Goal: Task Accomplishment & Management: Manage account settings

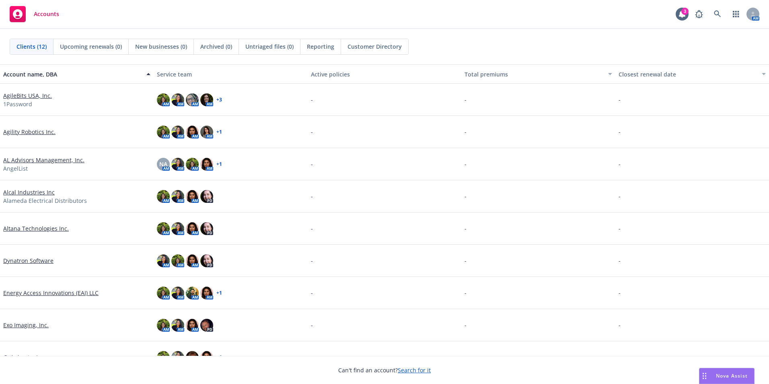
click at [21, 258] on link "Dynatron Software" at bounding box center [28, 260] width 50 height 8
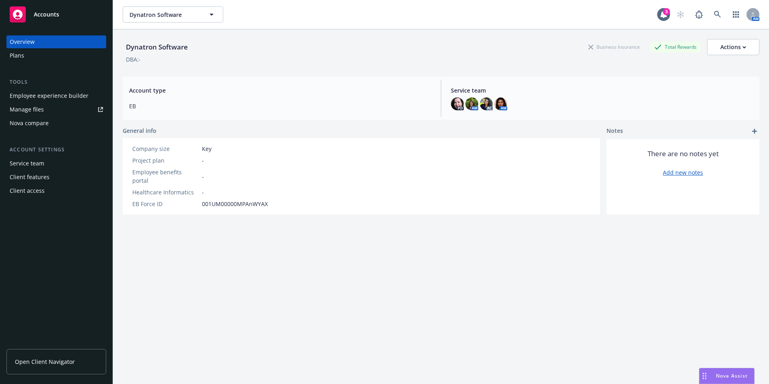
click at [49, 93] on div "Employee experience builder" at bounding box center [49, 95] width 79 height 13
click at [23, 51] on div "Plans" at bounding box center [17, 55] width 14 height 13
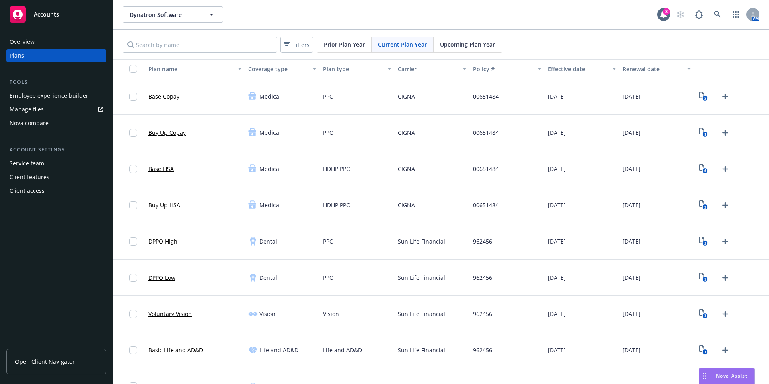
click at [483, 41] on span "Upcoming Plan Year" at bounding box center [467, 44] width 55 height 8
click at [721, 95] on icon "Upload Plan Documents" at bounding box center [726, 97] width 10 height 10
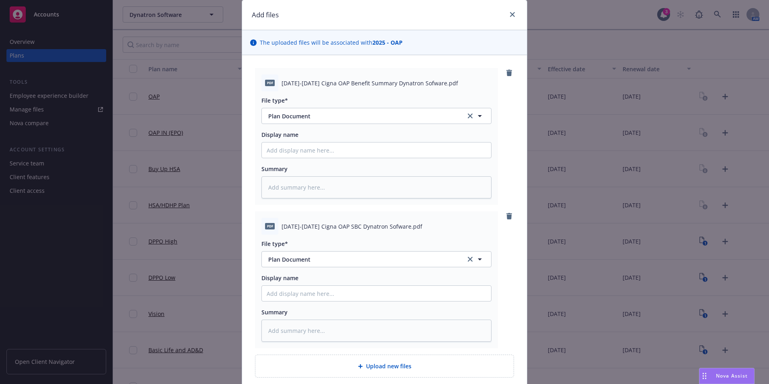
scroll to position [40, 0]
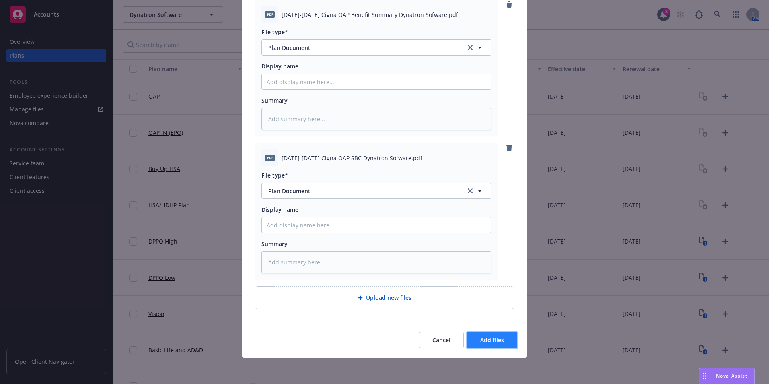
click at [493, 336] on span "Add files" at bounding box center [492, 340] width 24 height 8
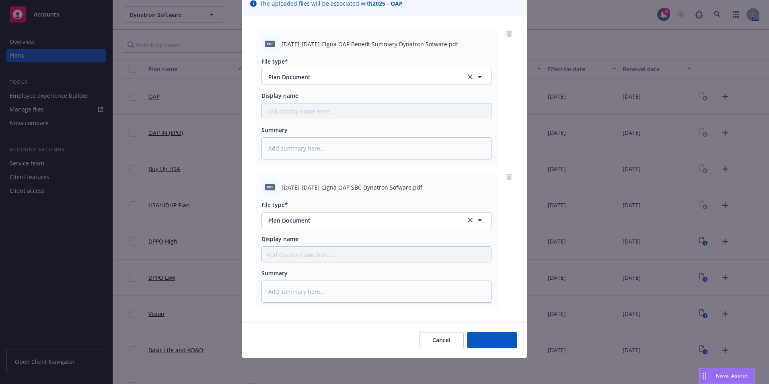
scroll to position [65, 0]
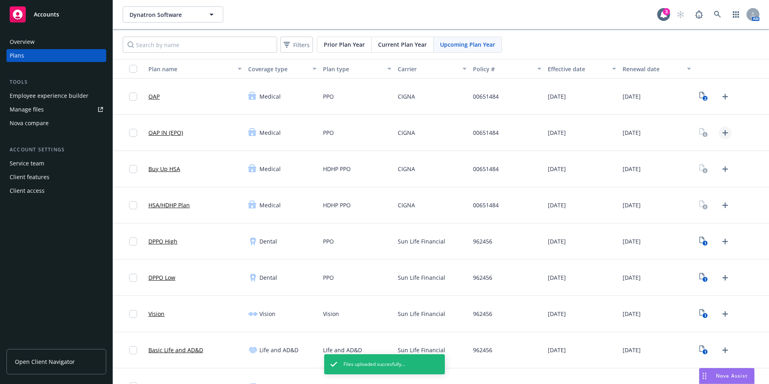
click at [721, 134] on icon "Upload Plan Documents" at bounding box center [726, 133] width 10 height 10
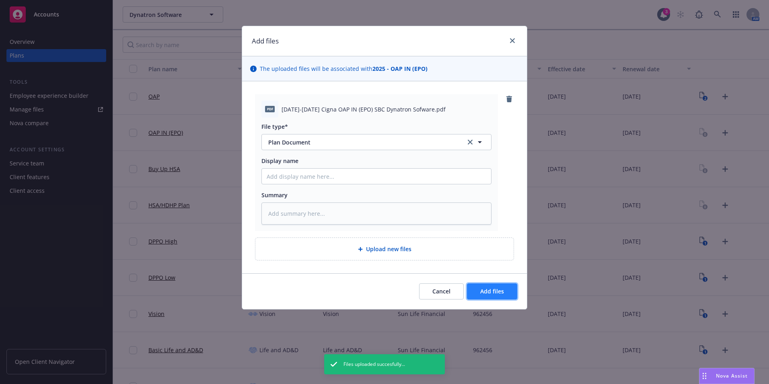
click at [494, 294] on span "Add files" at bounding box center [492, 291] width 24 height 8
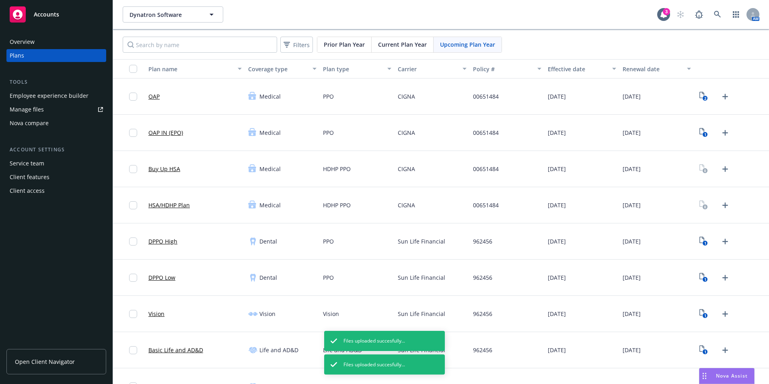
click at [721, 168] on icon "Upload Plan Documents" at bounding box center [726, 169] width 10 height 10
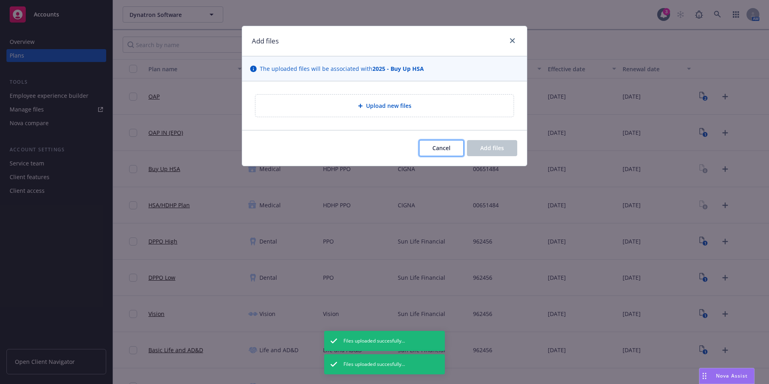
click at [442, 151] on span "Cancel" at bounding box center [441, 148] width 18 height 8
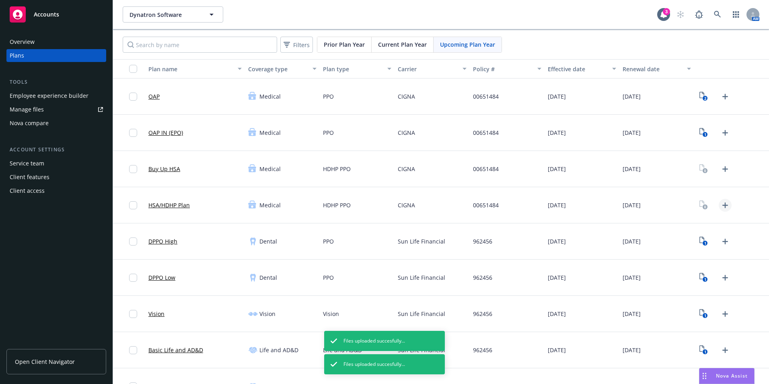
click at [721, 204] on icon "Upload Plan Documents" at bounding box center [726, 205] width 10 height 10
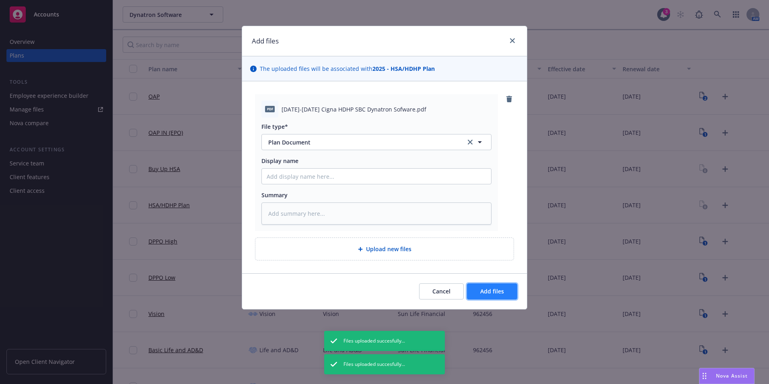
click at [492, 286] on button "Add files" at bounding box center [492, 291] width 50 height 16
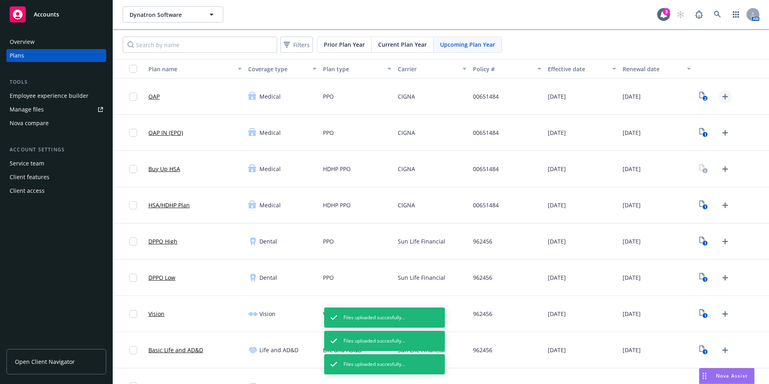
click at [722, 98] on icon "Upload Plan Documents" at bounding box center [726, 97] width 10 height 10
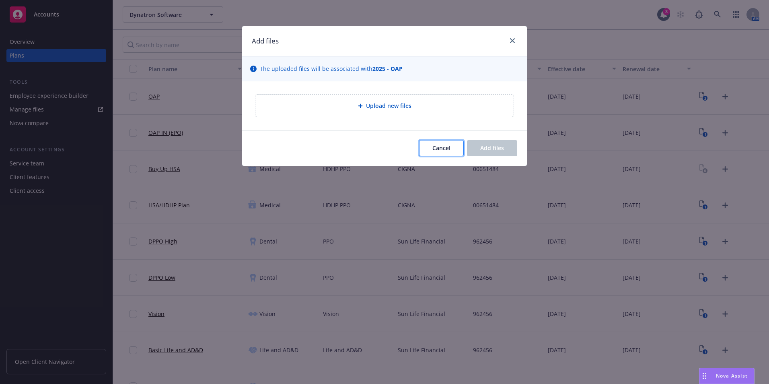
click at [426, 146] on button "Cancel" at bounding box center [441, 148] width 45 height 16
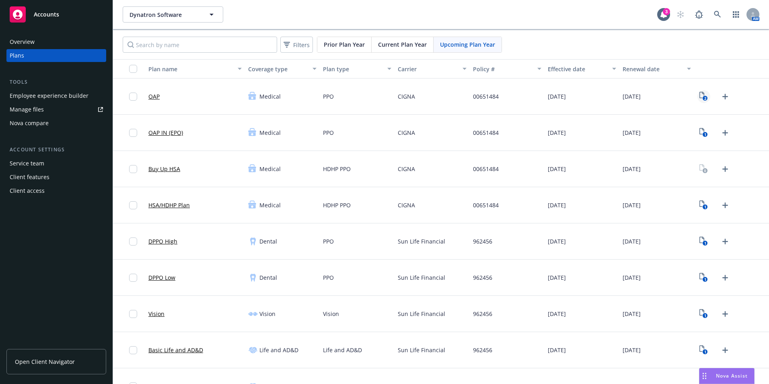
click at [700, 95] on icon "View Plan Documents" at bounding box center [702, 95] width 5 height 6
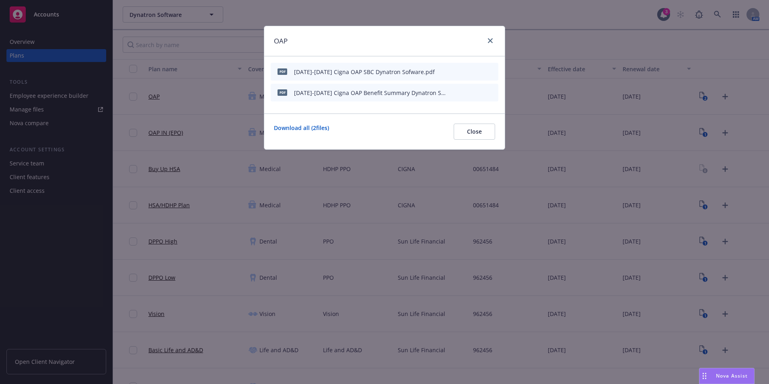
click at [495, 44] on div at bounding box center [488, 41] width 13 height 10
click at [491, 42] on icon "close" at bounding box center [490, 40] width 5 height 5
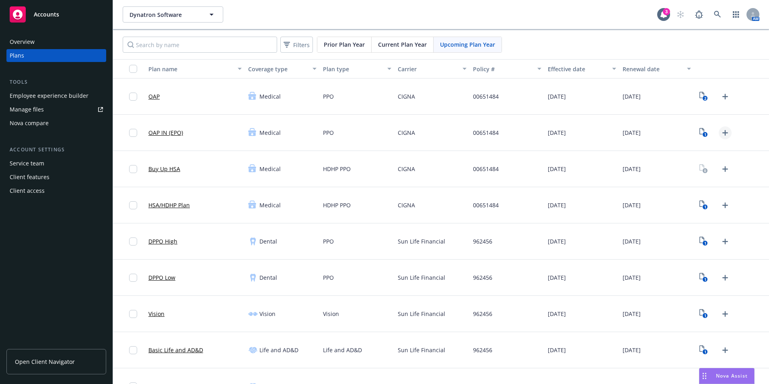
click at [723, 131] on icon "Upload Plan Documents" at bounding box center [726, 133] width 10 height 10
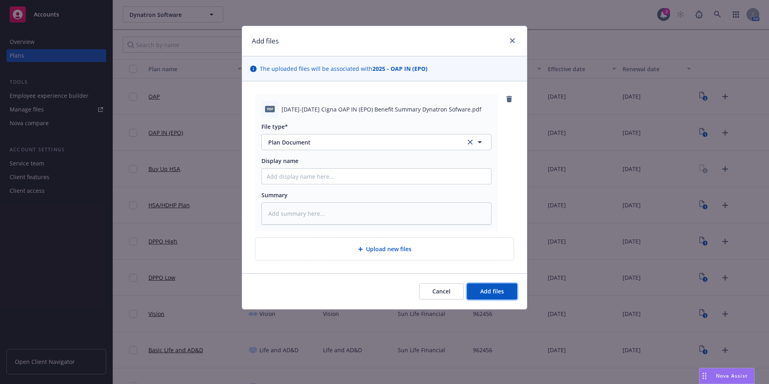
click at [493, 288] on span "Add files" at bounding box center [492, 291] width 24 height 8
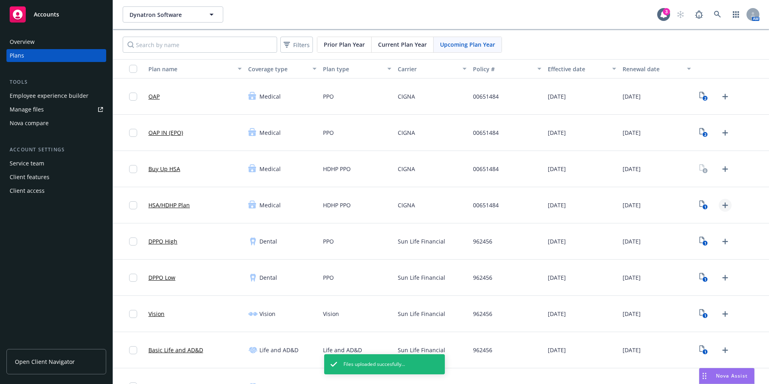
click at [721, 207] on icon "Upload Plan Documents" at bounding box center [726, 205] width 10 height 10
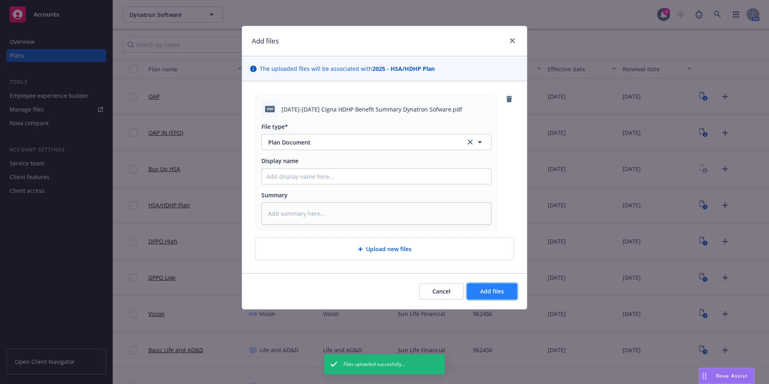
click at [503, 292] on span "Add files" at bounding box center [492, 291] width 24 height 8
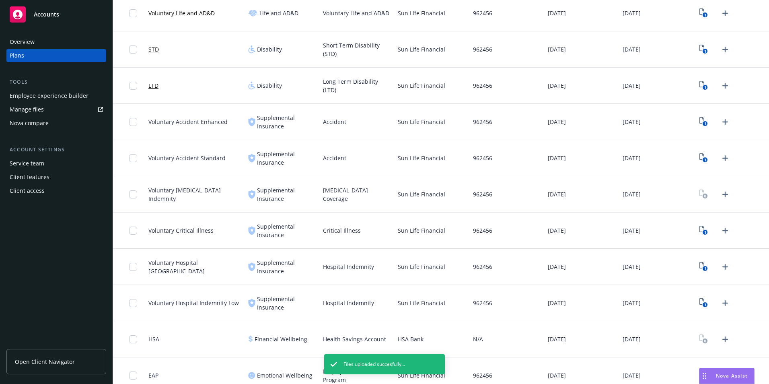
scroll to position [419, 0]
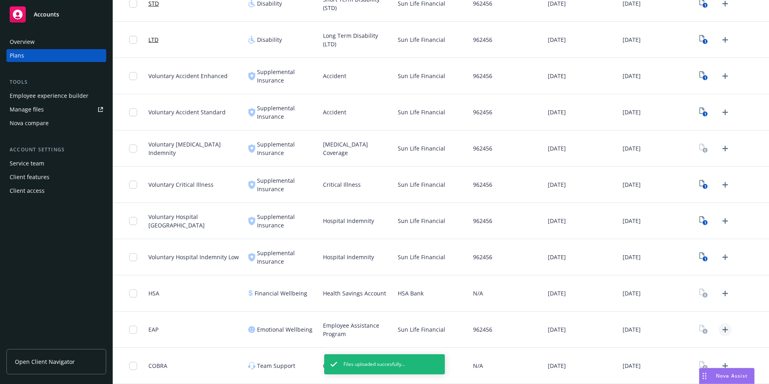
click at [721, 329] on icon "Upload Plan Documents" at bounding box center [726, 330] width 10 height 10
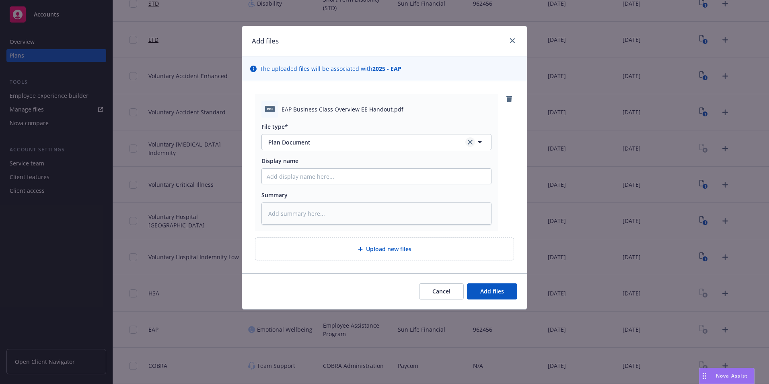
click at [469, 141] on icon "clear selection" at bounding box center [470, 142] width 5 height 5
type textarea "x"
click at [443, 290] on span "Cancel" at bounding box center [441, 291] width 18 height 8
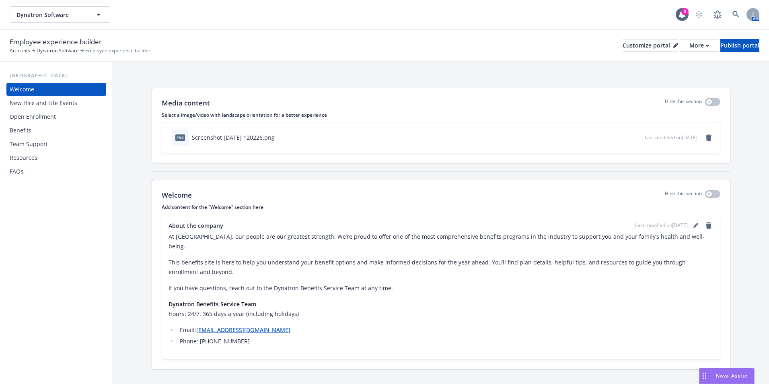
click at [35, 131] on div "Benefits" at bounding box center [56, 130] width 93 height 13
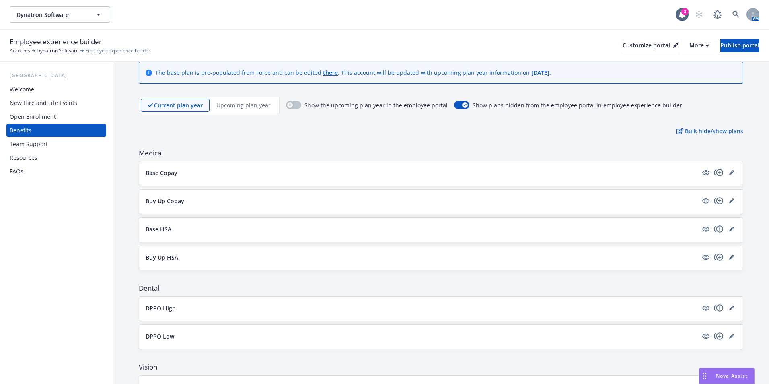
scroll to position [40, 0]
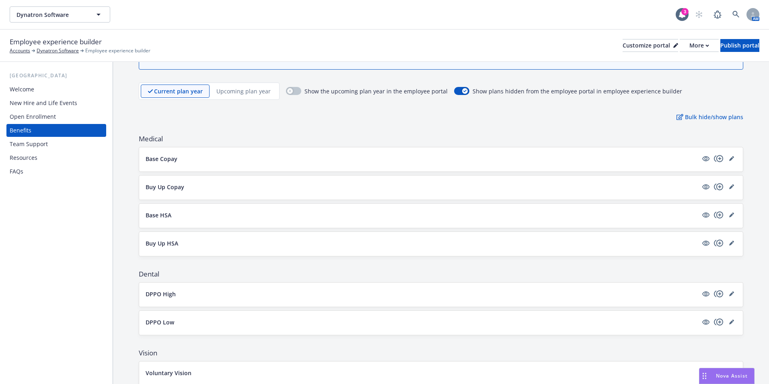
click at [245, 89] on p "Upcoming plan year" at bounding box center [243, 91] width 54 height 8
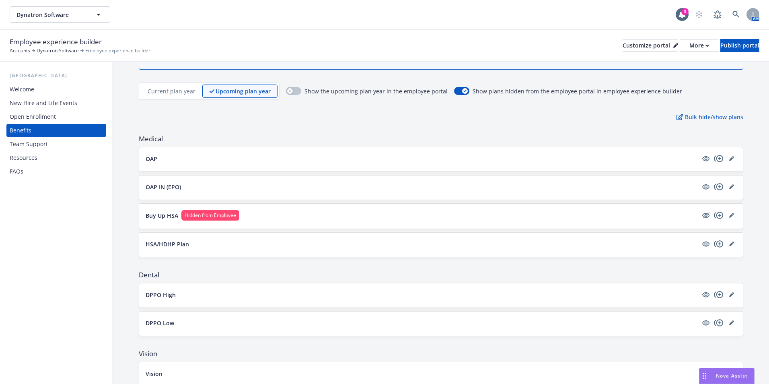
click at [26, 121] on div "Open Enrollment" at bounding box center [33, 116] width 46 height 13
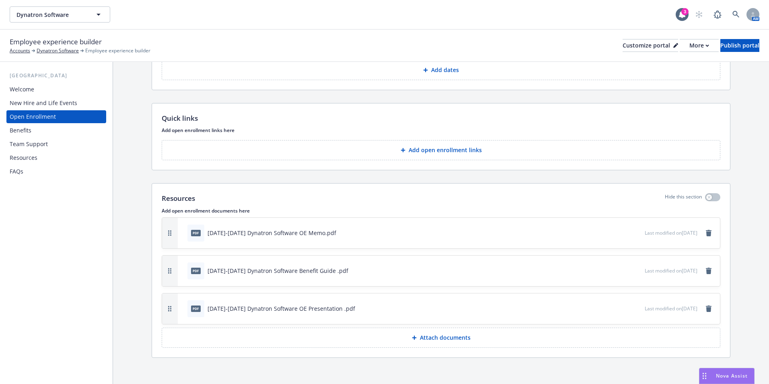
scroll to position [1683, 0]
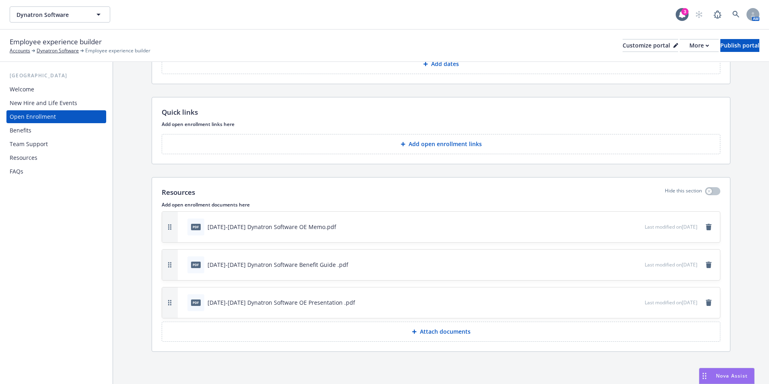
click at [440, 332] on p "Attach documents" at bounding box center [445, 331] width 51 height 8
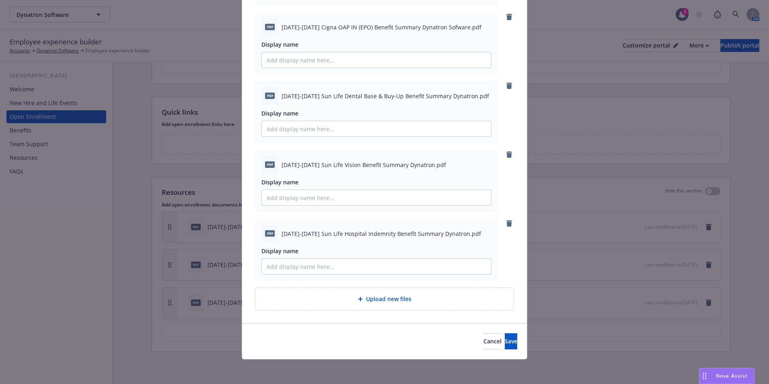
scroll to position [402, 0]
click at [449, 232] on span "[DATE]-[DATE] Sun Life Hospital Indemnity Benefit Summary Dynatron.pdf" at bounding box center [382, 232] width 200 height 8
click at [316, 241] on div "pdf [DATE]-[DATE] Sun Life Hospital Indemnity Benefit Summary Dynatron.pdf" at bounding box center [377, 232] width 230 height 17
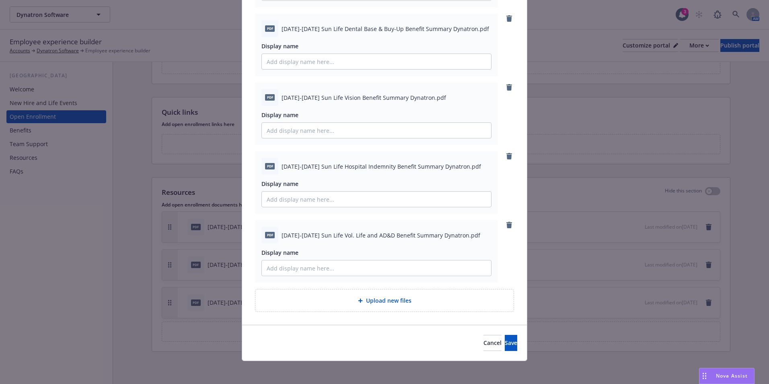
scroll to position [471, 0]
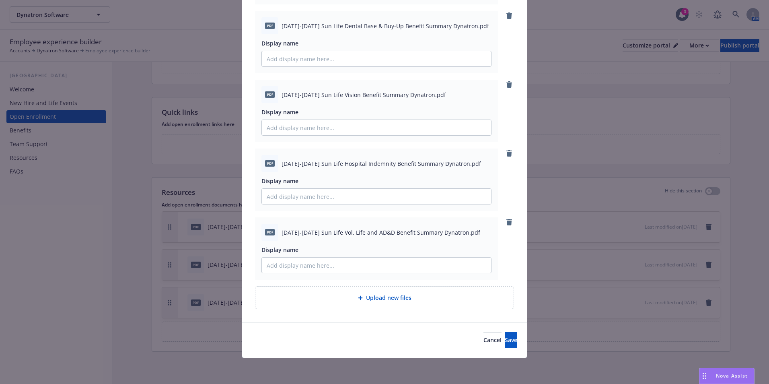
click at [386, 302] on span "Upload new files" at bounding box center [388, 297] width 45 height 8
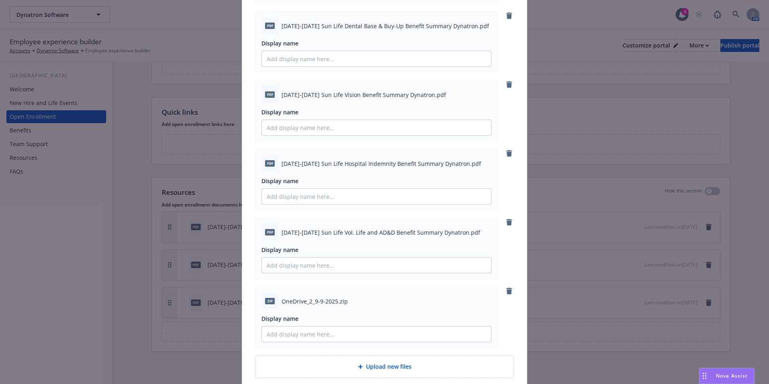
click at [508, 291] on icon "remove" at bounding box center [510, 291] width 6 height 6
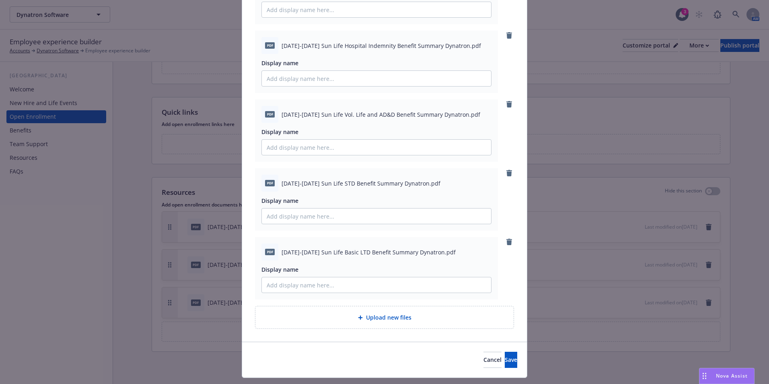
scroll to position [592, 0]
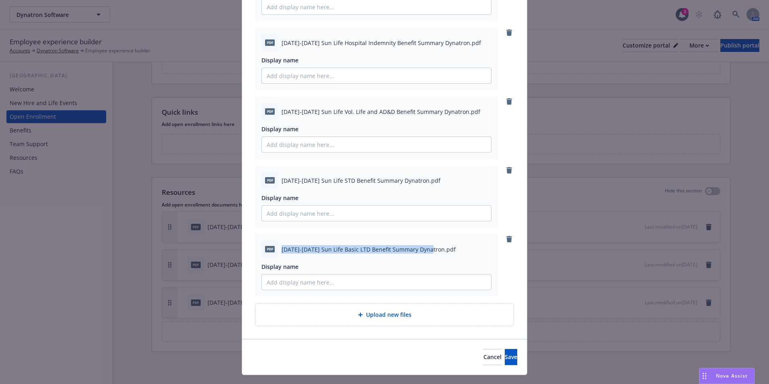
drag, startPoint x: 428, startPoint y: 251, endPoint x: 271, endPoint y: 252, distance: 156.9
click at [271, 252] on div "pdf [DATE]-[DATE] Sun Life Basic LTD Benefit Summary Dynatron.pdf" at bounding box center [377, 249] width 230 height 17
drag, startPoint x: 273, startPoint y: 252, endPoint x: 300, endPoint y: 251, distance: 27.0
copy div "[DATE]-[DATE] Sun Life Basic LTD Benefit Summary Dynatron"
click at [324, 289] on input "Display name" at bounding box center [376, 281] width 229 height 15
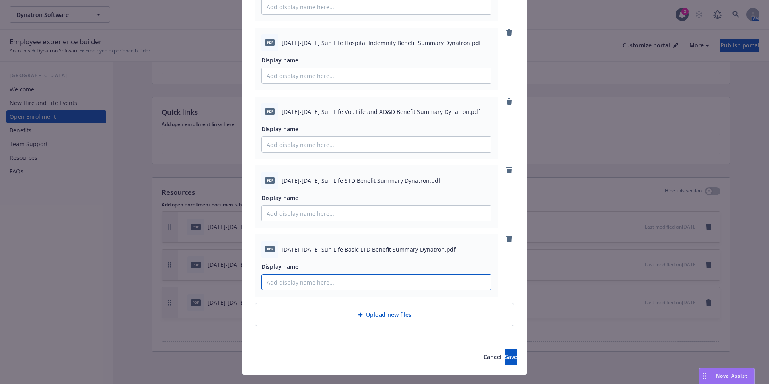
paste input "[DATE]-[DATE] Sun Life Basic LTD Benefit Summary Dynatron"
click at [326, 280] on input "[DATE]-[DATE] Sun Life Basic LTD Benefit Summary Dynatron" at bounding box center [376, 281] width 229 height 15
type input "[DATE]-[DATE] Sun Life LTD Benefit Summary Dynatron"
drag, startPoint x: 487, startPoint y: 359, endPoint x: 418, endPoint y: 334, distance: 73.5
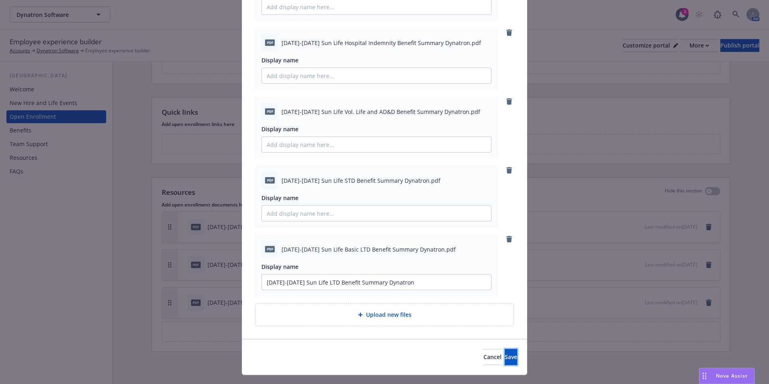
click at [371, 318] on span "Upload new files" at bounding box center [388, 314] width 45 height 8
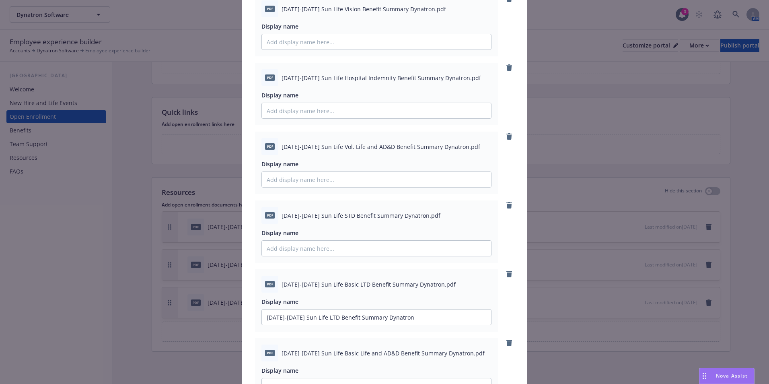
scroll to position [517, 0]
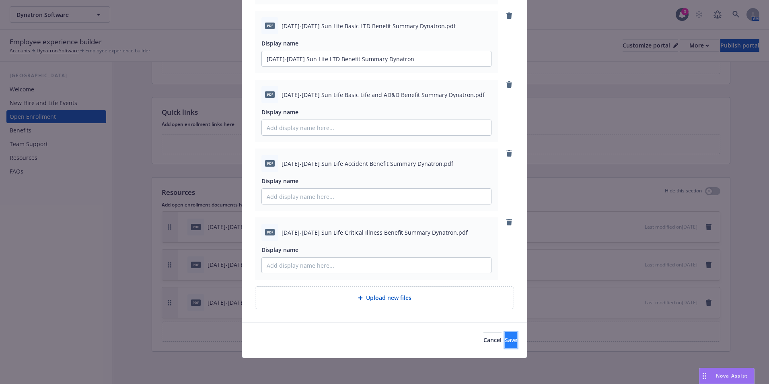
click at [505, 338] on span "Save" at bounding box center [511, 340] width 12 height 8
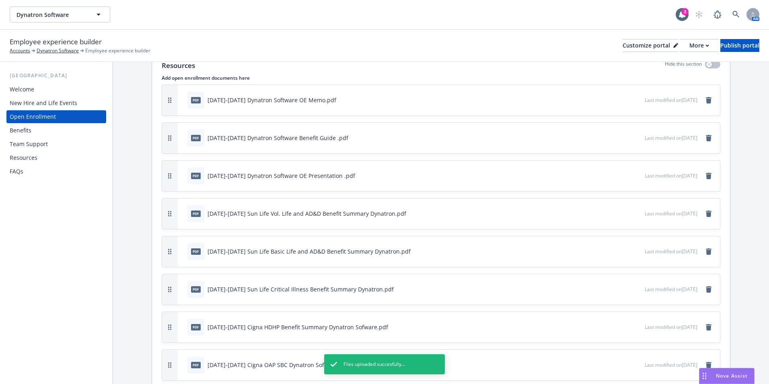
scroll to position [1808, 0]
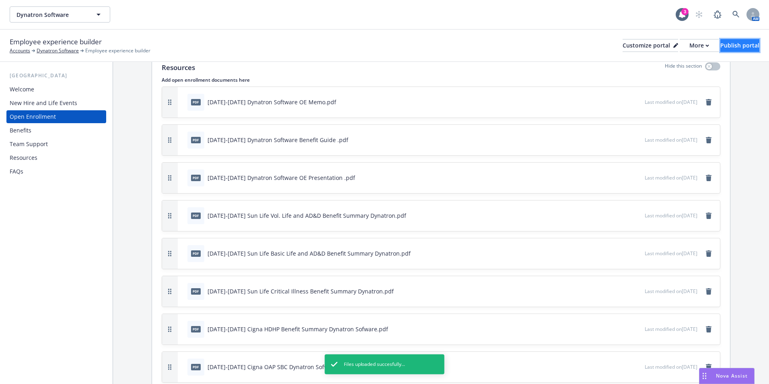
click at [739, 46] on div "Publish portal" at bounding box center [740, 45] width 39 height 12
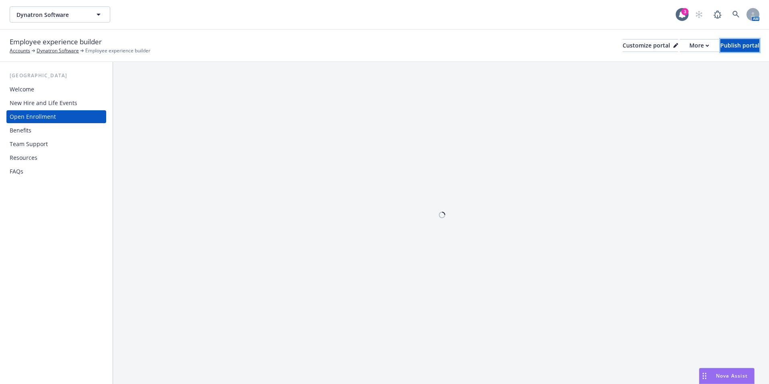
scroll to position [0, 0]
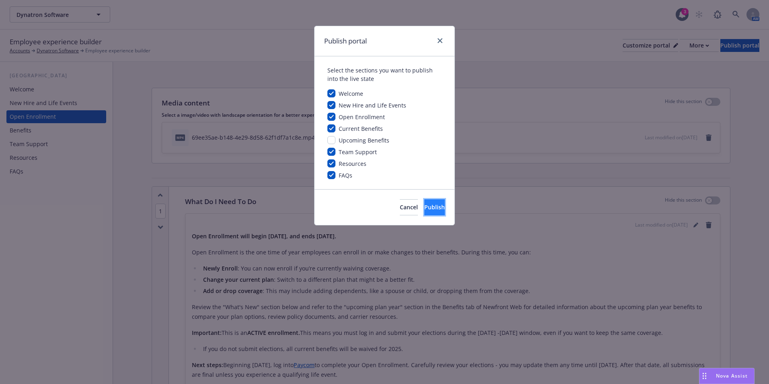
click at [428, 209] on span "Publish" at bounding box center [434, 207] width 21 height 8
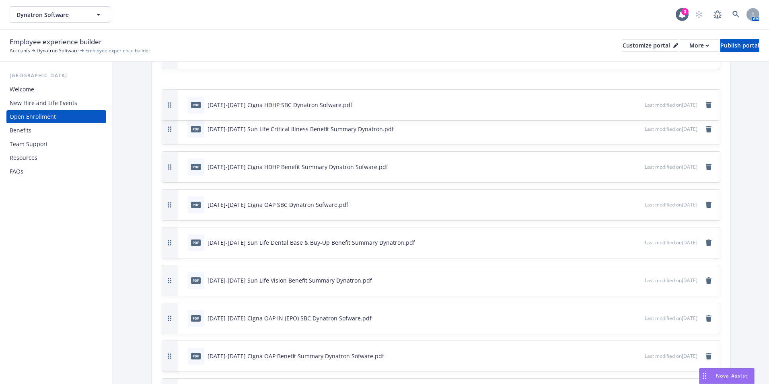
scroll to position [1998, 0]
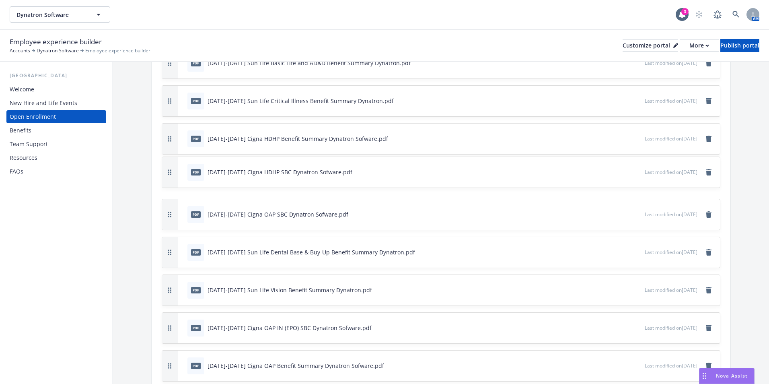
drag, startPoint x: 170, startPoint y: 152, endPoint x: 146, endPoint y: 177, distance: 34.4
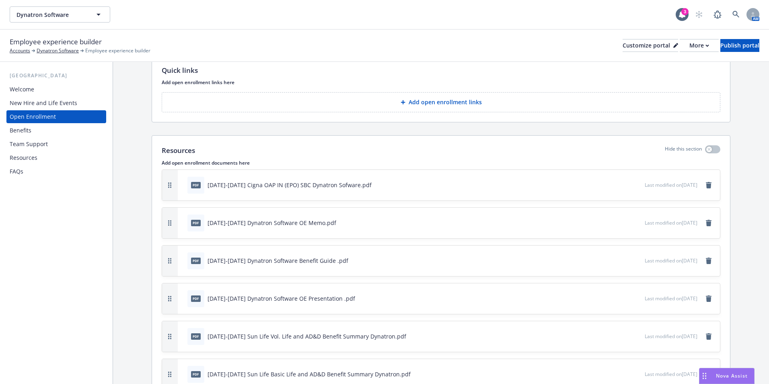
scroll to position [1721, 0]
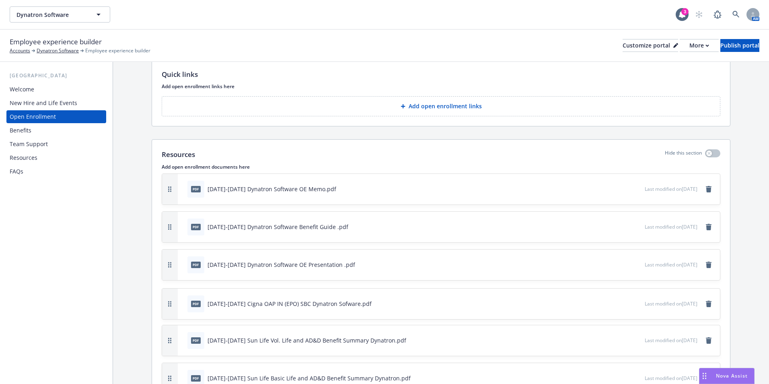
drag, startPoint x: 165, startPoint y: 332, endPoint x: 175, endPoint y: 307, distance: 26.3
click at [175, 307] on button "button" at bounding box center [170, 303] width 16 height 31
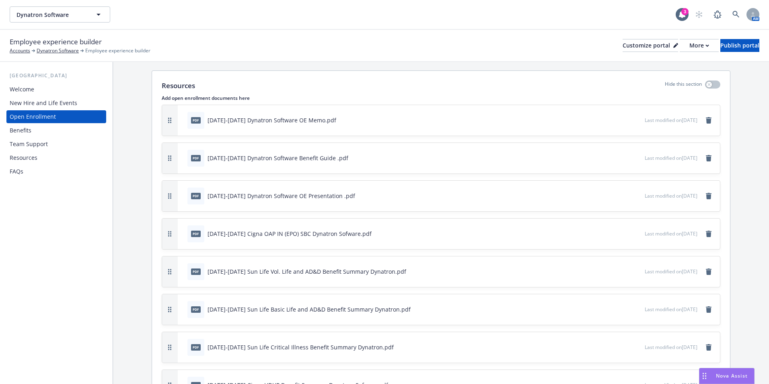
scroll to position [1841, 0]
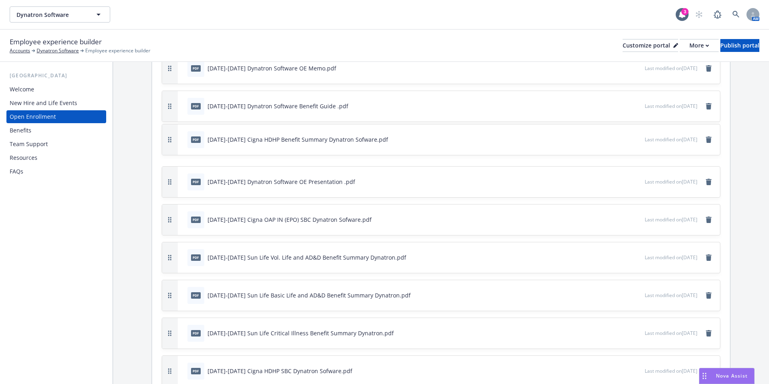
drag, startPoint x: 171, startPoint y: 330, endPoint x: 189, endPoint y: 137, distance: 194.4
click at [189, 137] on div "pdf [DATE]-[DATE] Cigna HDHP Benefit Summary Dynatron Sofware.pdf Last modified…" at bounding box center [441, 139] width 558 height 31
drag, startPoint x: 176, startPoint y: 181, endPoint x: 182, endPoint y: 130, distance: 51.8
click at [182, 130] on div "pdf [DATE]-[DATE] Dynatron Software OE Presentation .pdf Last modified on [DATE]" at bounding box center [441, 130] width 558 height 31
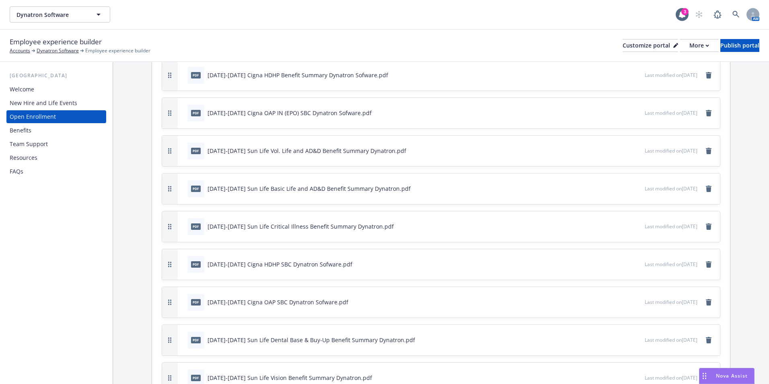
scroll to position [1962, 0]
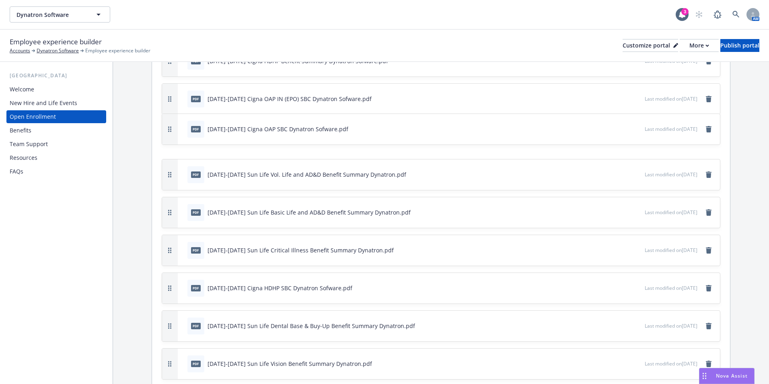
drag, startPoint x: 172, startPoint y: 286, endPoint x: 198, endPoint y: 127, distance: 161.1
click at [198, 127] on div "pdf [DATE]-[DATE] Cigna OAP SBC Dynatron Sofware.pdf Last modified on [DATE]" at bounding box center [441, 129] width 558 height 31
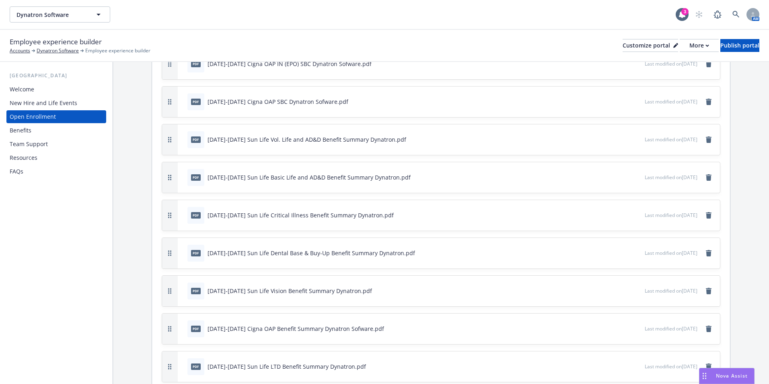
scroll to position [1956, 0]
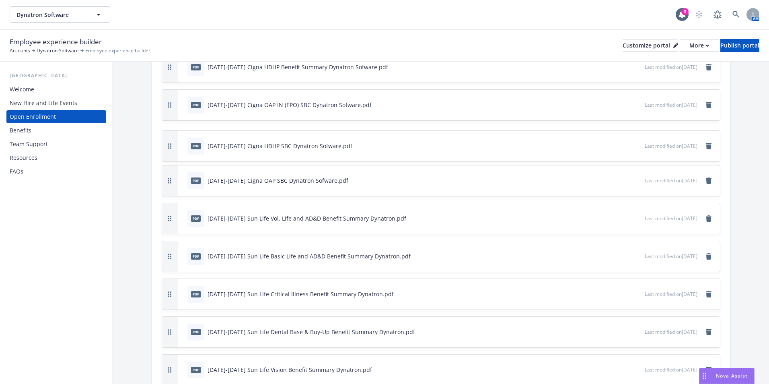
drag, startPoint x: 173, startPoint y: 165, endPoint x: 180, endPoint y: 146, distance: 20.1
click at [180, 146] on div "pdf [DATE]-[DATE] Cigna HDHP SBC Dynatron Sofware.pdf Last modified on [DATE]" at bounding box center [441, 146] width 558 height 31
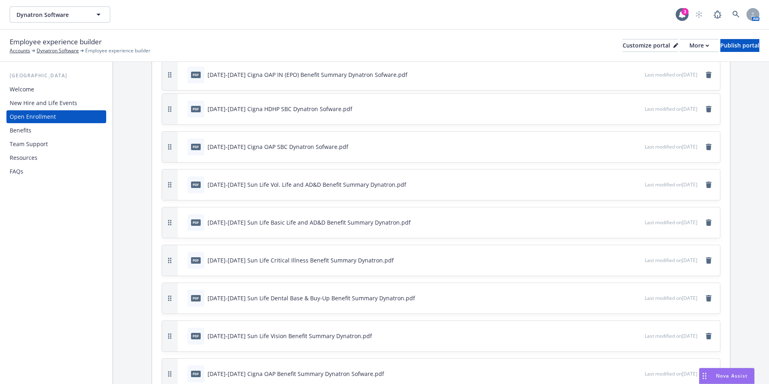
scroll to position [2001, 0]
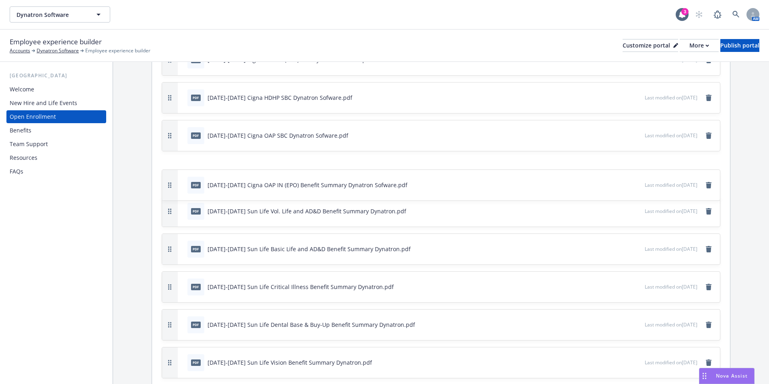
drag, startPoint x: 166, startPoint y: 315, endPoint x: 212, endPoint y: 182, distance: 141.4
click at [212, 182] on div "pdf [DATE]-[DATE] Cigna OAP IN (EPO) Benefit Summary Dynatron Sofware.pdf Last …" at bounding box center [441, 185] width 558 height 31
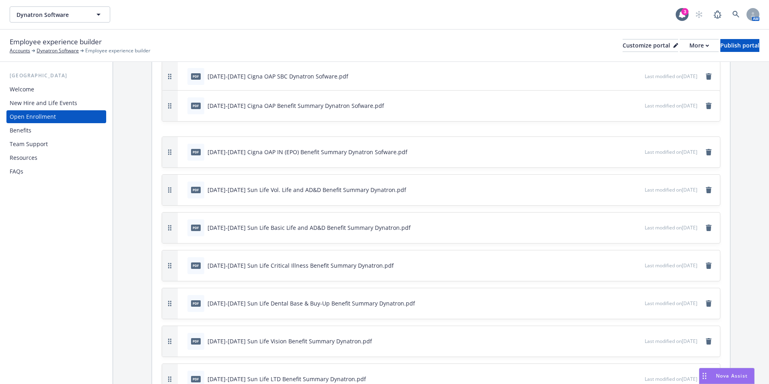
scroll to position [2043, 0]
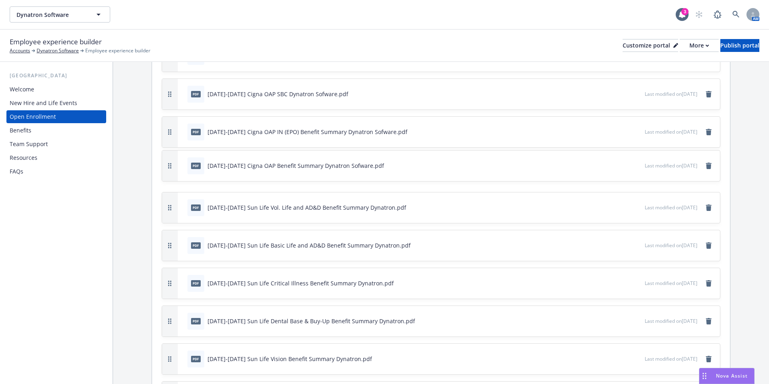
drag, startPoint x: 171, startPoint y: 195, endPoint x: 197, endPoint y: 161, distance: 41.9
click at [197, 161] on div "pdf [DATE]-[DATE] Cigna OAP Benefit Summary Dynatron Sofware.pdf Last modified …" at bounding box center [441, 165] width 558 height 31
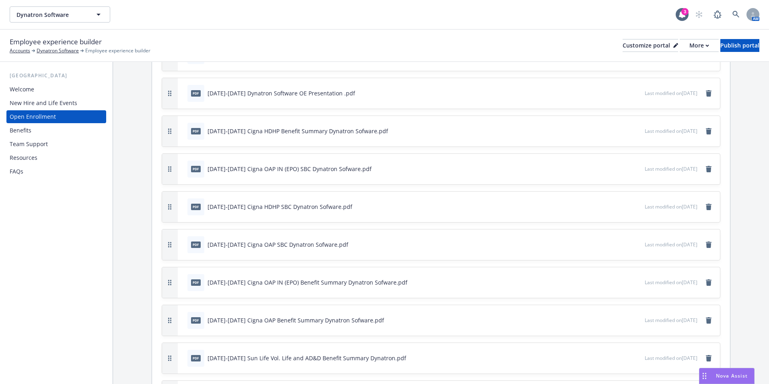
scroll to position [1882, 0]
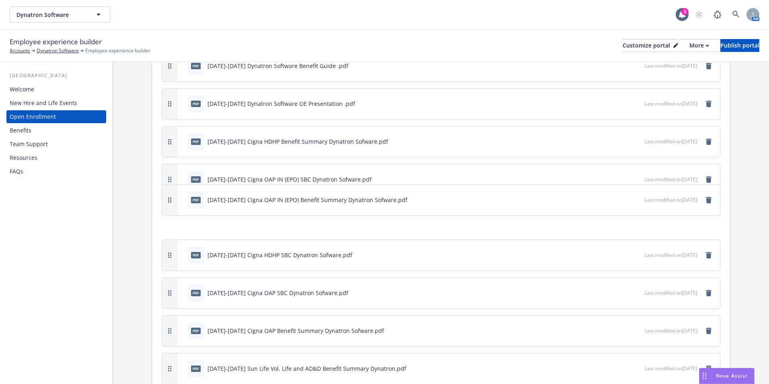
drag, startPoint x: 175, startPoint y: 289, endPoint x: 194, endPoint y: 199, distance: 92.6
click at [194, 199] on div "pdf [DATE]-[DATE] Cigna OAP IN (EPO) Benefit Summary Dynatron Sofware.pdf Last …" at bounding box center [441, 200] width 558 height 31
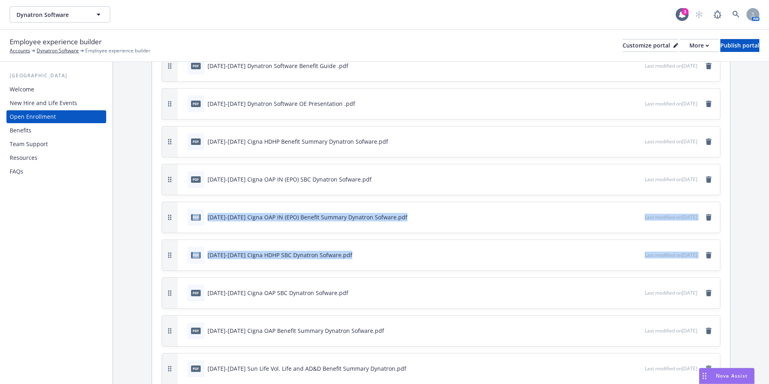
drag, startPoint x: 177, startPoint y: 293, endPoint x: 182, endPoint y: 202, distance: 91.0
click at [181, 201] on div "pdf [DATE]-[DATE] Dynatron Software OE Memo.pdf Last modified on [DATE] pdf [DA…" at bounding box center [441, 349] width 559 height 674
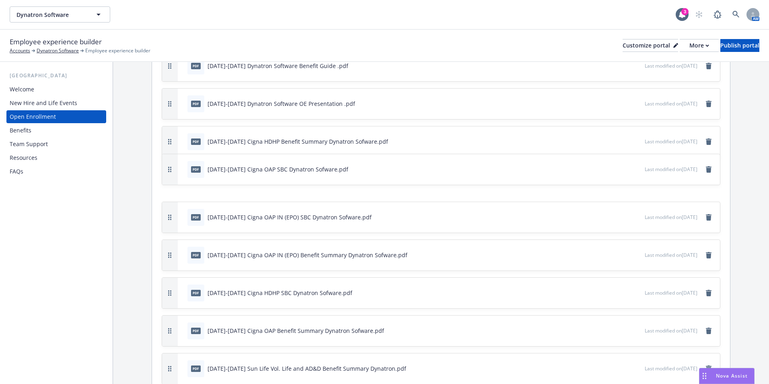
drag, startPoint x: 167, startPoint y: 292, endPoint x: 189, endPoint y: 169, distance: 125.5
click at [189, 169] on div "pdf [DATE]-[DATE] Cigna OAP SBC Dynatron Sofware.pdf Last modified on [DATE]" at bounding box center [441, 169] width 558 height 31
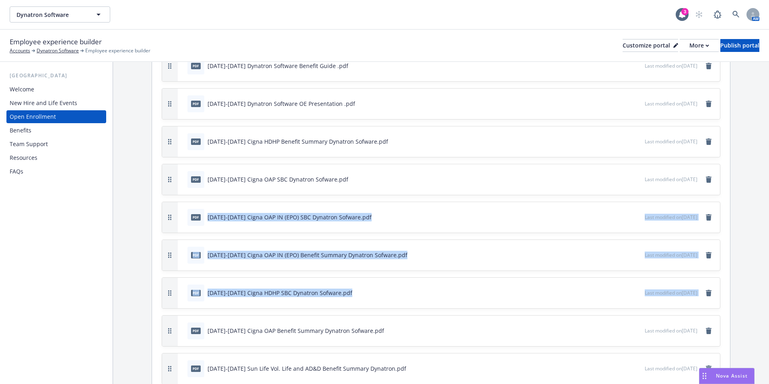
drag, startPoint x: 179, startPoint y: 328, endPoint x: 205, endPoint y: 235, distance: 97.2
click at [205, 233] on div "pdf [DATE]-[DATE] Dynatron Software OE Memo.pdf Last modified on [DATE] pdf [DA…" at bounding box center [441, 349] width 559 height 674
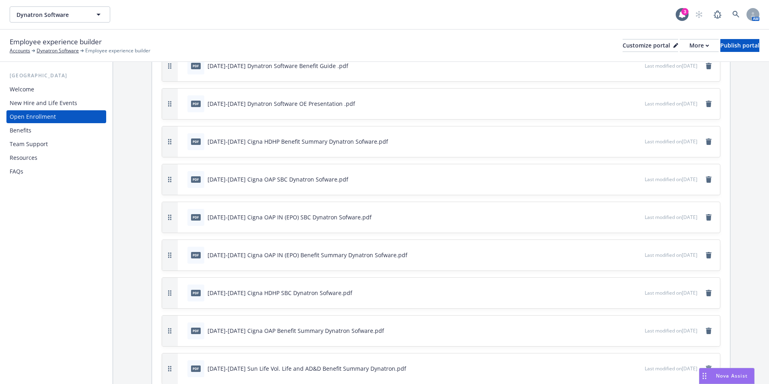
scroll to position [1884, 0]
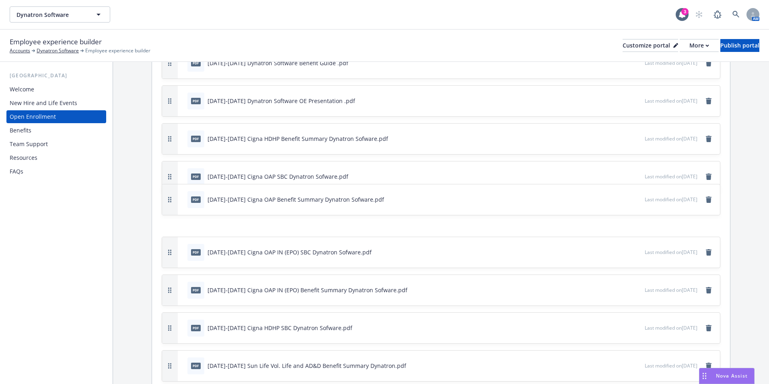
drag, startPoint x: 168, startPoint y: 315, endPoint x: 185, endPoint y: 195, distance: 121.5
click at [185, 195] on div "pdf [DATE]-[DATE] Cigna OAP Benefit Summary Dynatron Sofware.pdf Last modified …" at bounding box center [441, 199] width 558 height 31
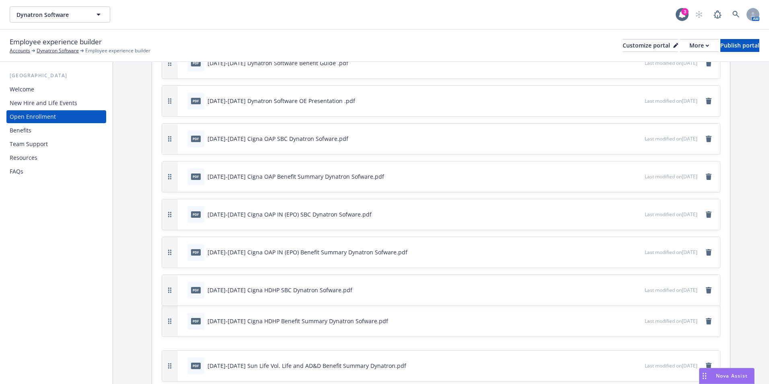
drag, startPoint x: 177, startPoint y: 136, endPoint x: 171, endPoint y: 317, distance: 181.1
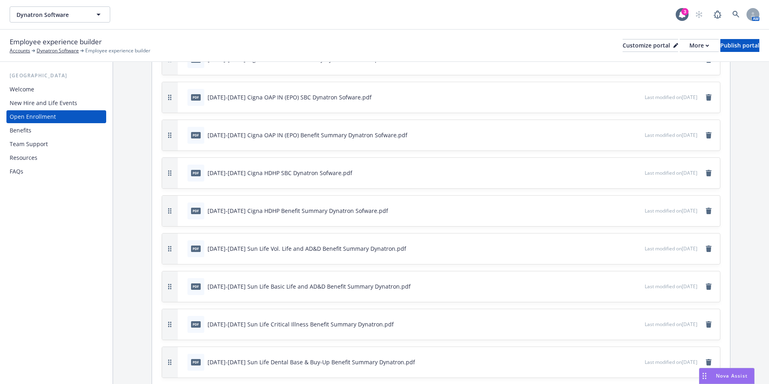
scroll to position [2045, 0]
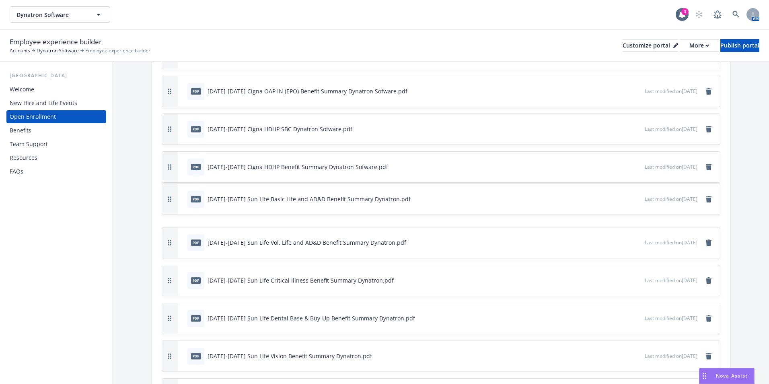
drag, startPoint x: 175, startPoint y: 240, endPoint x: 170, endPoint y: 200, distance: 40.5
click at [170, 200] on button "button" at bounding box center [170, 199] width 16 height 31
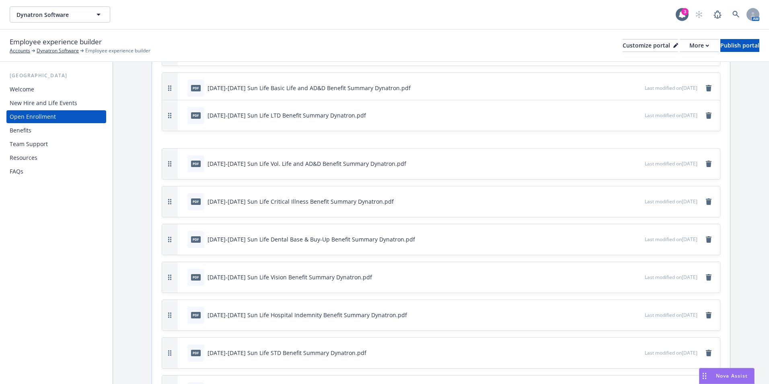
scroll to position [2152, 0]
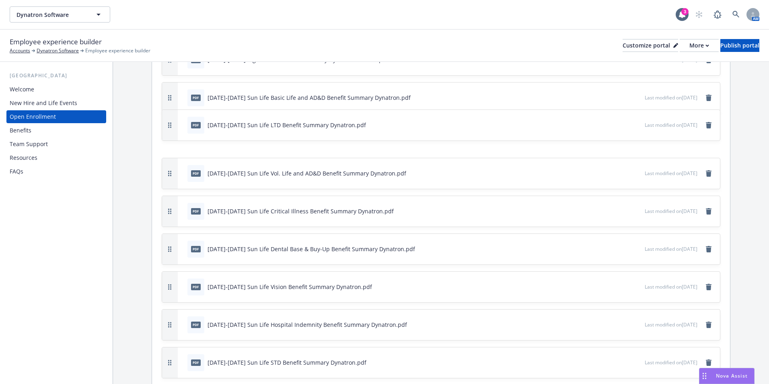
drag, startPoint x: 174, startPoint y: 243, endPoint x: 189, endPoint y: 117, distance: 126.9
click at [189, 117] on div "pdf [DATE]-[DATE] Sun Life LTD Benefit Summary Dynatron.pdf Last modified on [D…" at bounding box center [441, 125] width 558 height 31
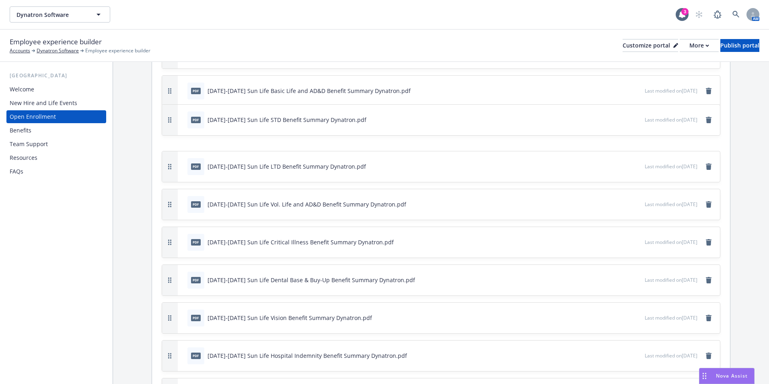
scroll to position [2156, 0]
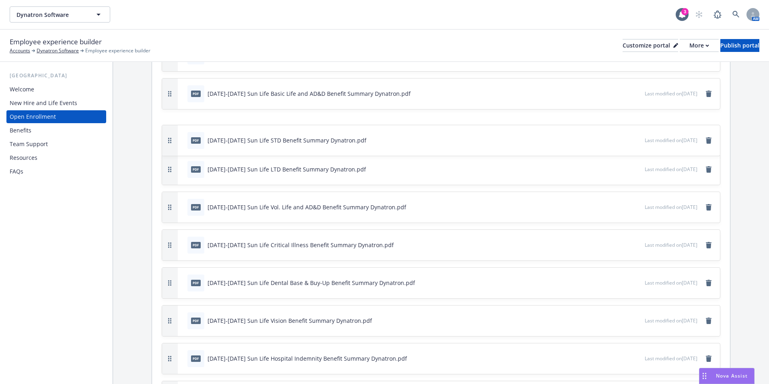
drag, startPoint x: 173, startPoint y: 280, endPoint x: 214, endPoint y: 138, distance: 148.3
click at [214, 138] on div "pdf [DATE]-[DATE] Sun Life STD Benefit Summary Dynatron.pdf Last modified on [D…" at bounding box center [441, 140] width 558 height 31
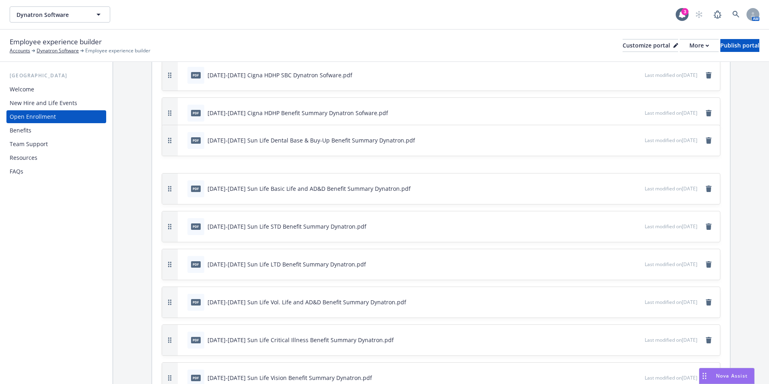
scroll to position [2099, 0]
drag, startPoint x: 173, startPoint y: 280, endPoint x: 191, endPoint y: 154, distance: 127.5
click at [191, 154] on div "pdf [DATE]-[DATE] Sun Life Dental Base & Buy-Up Benefit Summary Dynatron.pdf La…" at bounding box center [441, 156] width 558 height 31
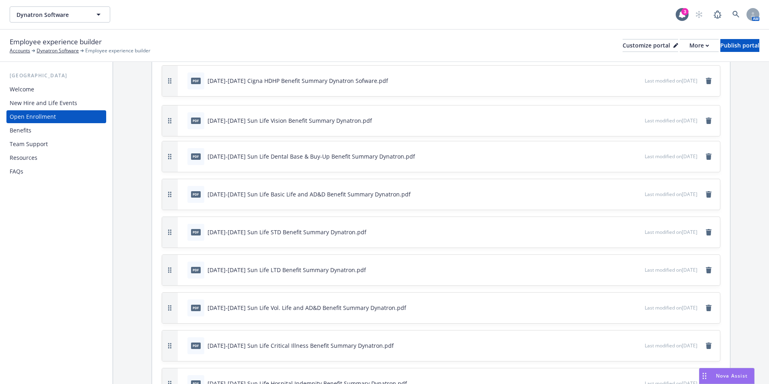
scroll to position [2128, 0]
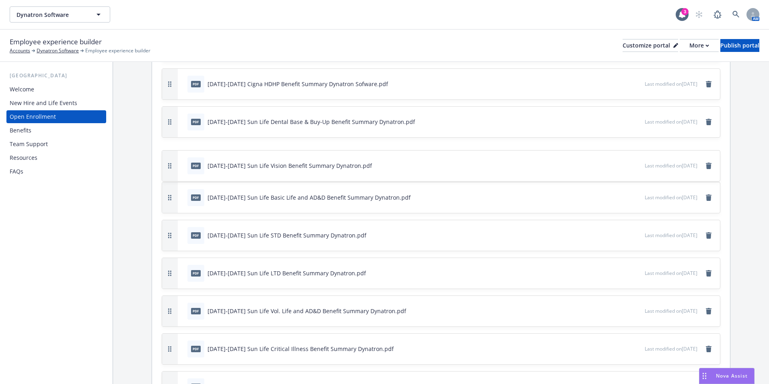
drag, startPoint x: 173, startPoint y: 338, endPoint x: 200, endPoint y: 166, distance: 174.3
click at [200, 166] on div "pdf [DATE]-[DATE] Sun Life Vision Benefit Summary Dynatron.pdf Last modified on…" at bounding box center [441, 165] width 558 height 31
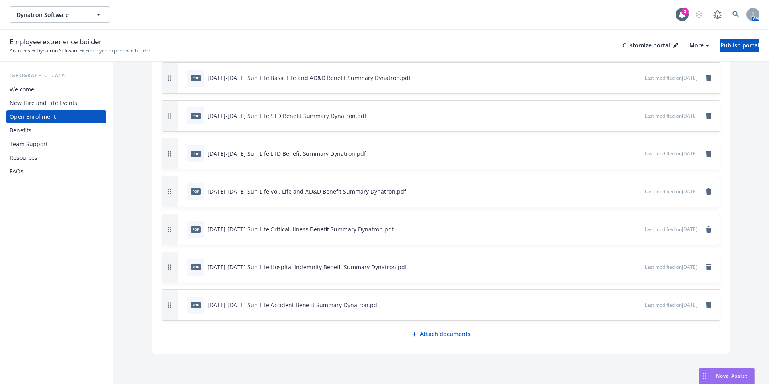
scroll to position [2249, 0]
drag, startPoint x: 170, startPoint y: 301, endPoint x: 174, endPoint y: 224, distance: 77.3
click at [174, 224] on button "button" at bounding box center [170, 226] width 16 height 31
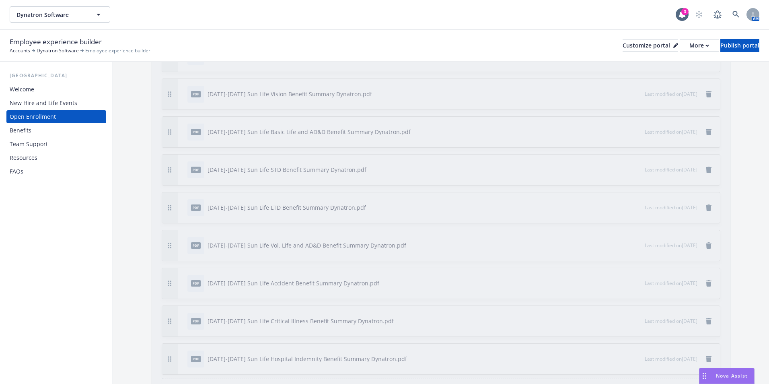
scroll to position [2168, 0]
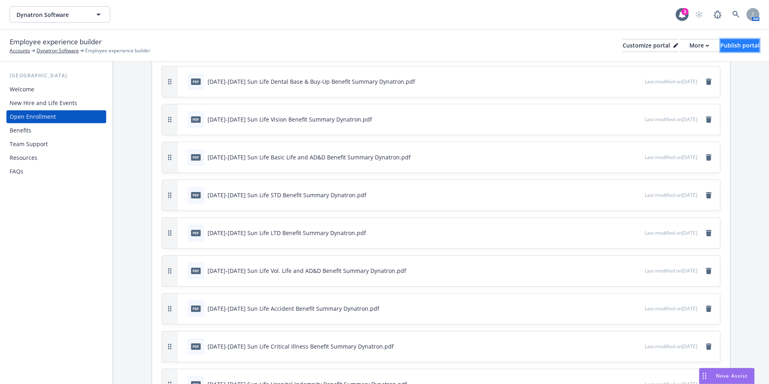
click at [733, 43] on div "Publish portal" at bounding box center [740, 45] width 39 height 12
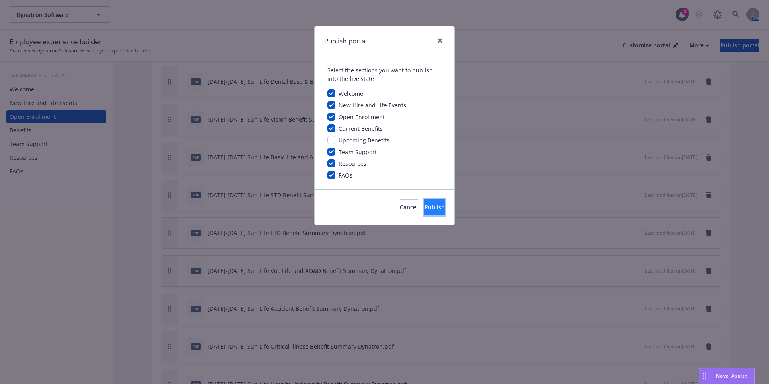
click at [424, 207] on span "Publish" at bounding box center [434, 207] width 21 height 8
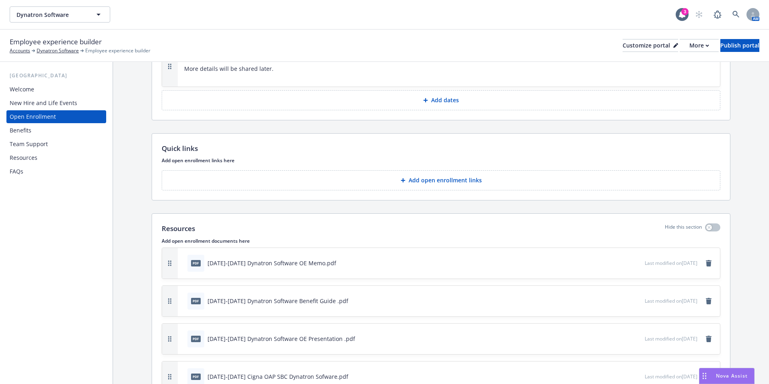
scroll to position [1566, 0]
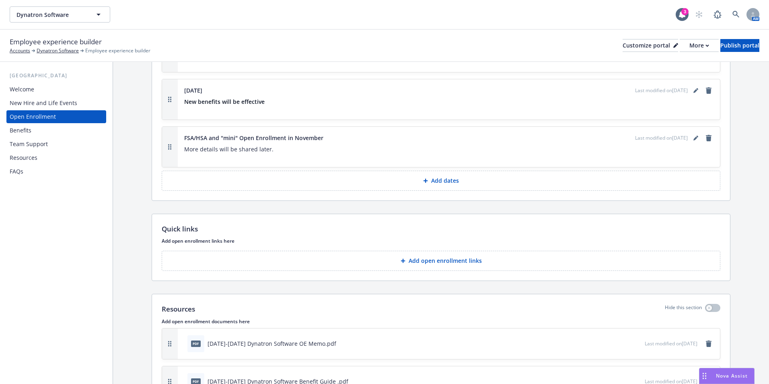
click at [53, 130] on div "Benefits" at bounding box center [56, 130] width 93 height 13
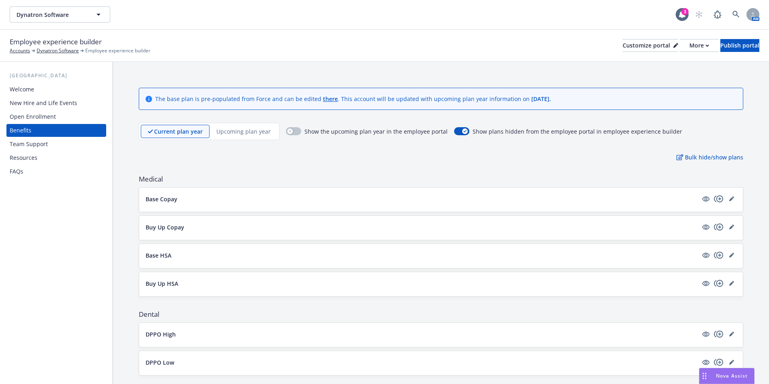
click at [265, 130] on p "Upcoming plan year" at bounding box center [243, 131] width 54 height 8
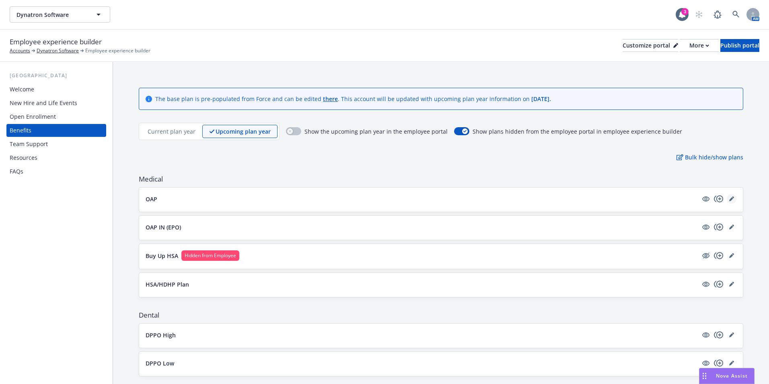
click at [727, 202] on link "editPencil" at bounding box center [732, 199] width 10 height 10
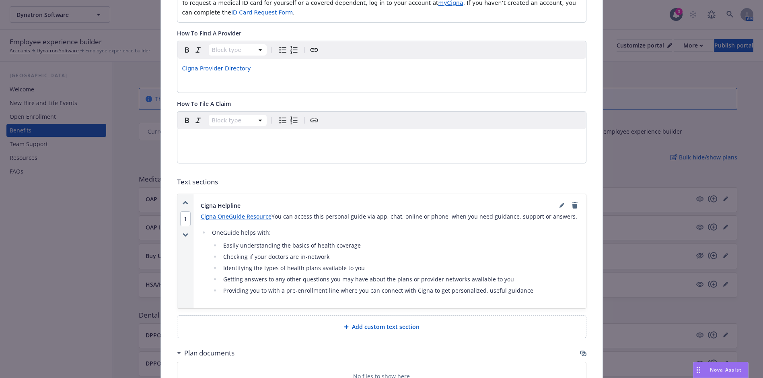
scroll to position [386, 0]
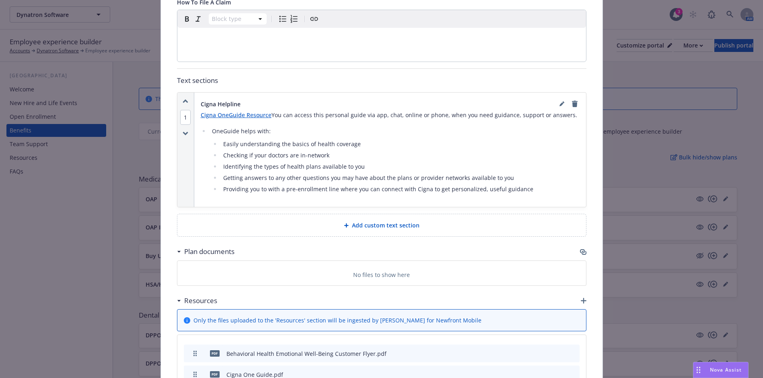
click at [582, 251] on icon "button" at bounding box center [584, 253] width 5 height 4
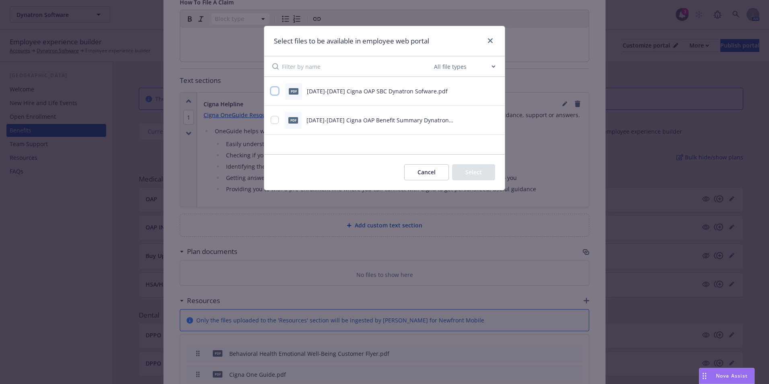
click at [278, 94] on input "checkbox" at bounding box center [275, 91] width 8 height 8
checkbox input "true"
click at [284, 122] on div "pdf [DATE]-[DATE] Cigna OAP Benefit Summary Dynatron Sofware.pdf" at bounding box center [375, 120] width 208 height 17
drag, startPoint x: 277, startPoint y: 119, endPoint x: 414, endPoint y: 151, distance: 140.9
click at [278, 119] on input "checkbox" at bounding box center [275, 120] width 8 height 8
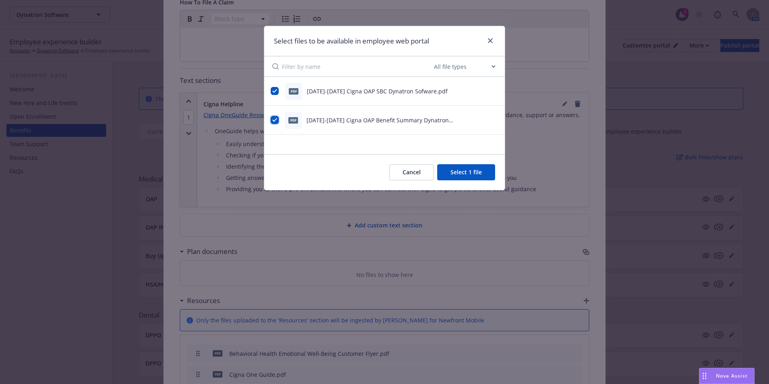
checkbox input "true"
click at [456, 168] on button "Select 2 files" at bounding box center [464, 172] width 61 height 16
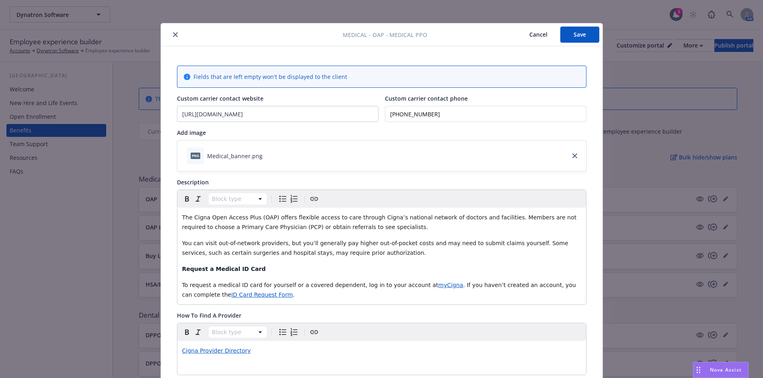
scroll to position [0, 0]
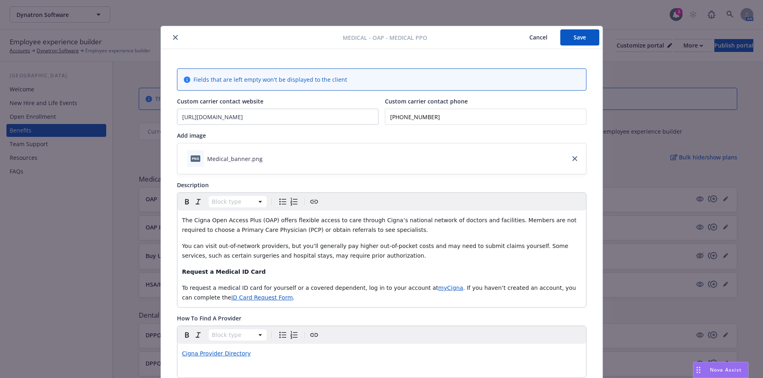
click at [581, 29] on div "Medical - OAP - Medical PPO Cancel Save" at bounding box center [382, 37] width 442 height 23
click at [569, 41] on button "Save" at bounding box center [579, 37] width 39 height 16
click at [173, 38] on icon "close" at bounding box center [175, 37] width 5 height 5
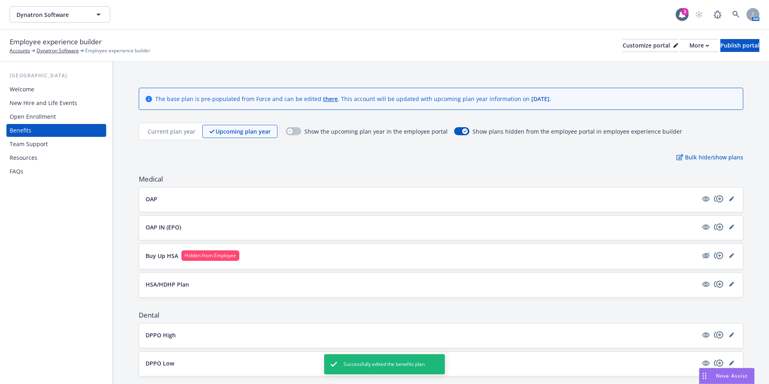
click at [734, 226] on div "OAP IN (EPO)" at bounding box center [441, 228] width 604 height 24
click at [729, 227] on icon "editPencil" at bounding box center [731, 226] width 5 height 5
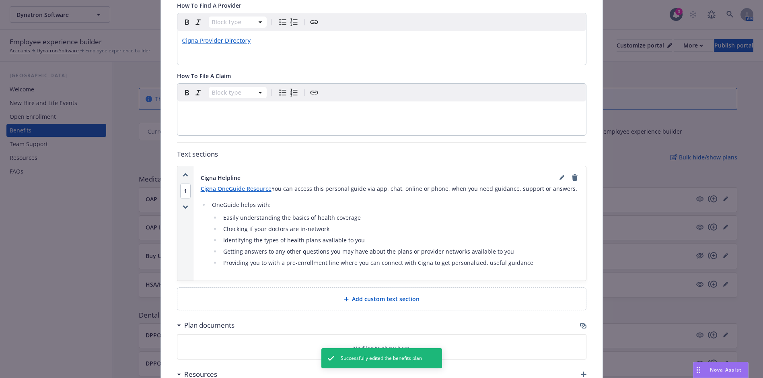
scroll to position [346, 0]
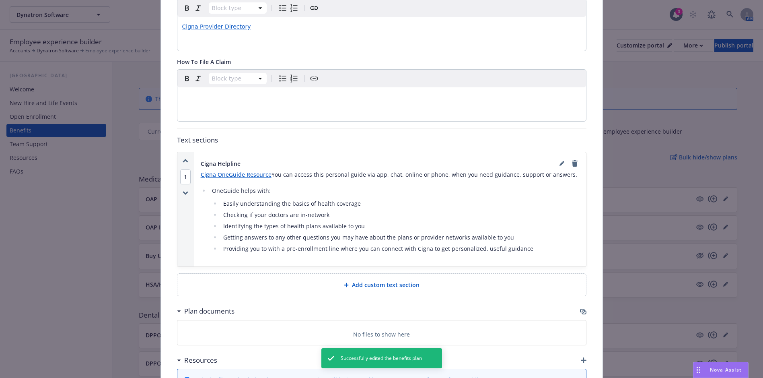
click at [581, 308] on icon "button" at bounding box center [583, 311] width 6 height 6
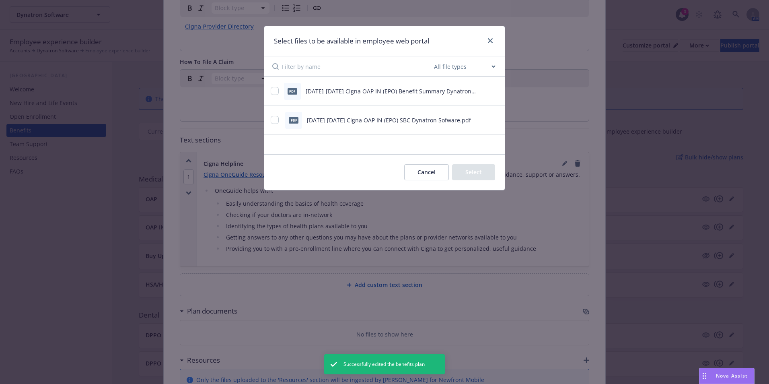
click at [290, 94] on div "pdf" at bounding box center [293, 91] width 10 height 6
drag, startPoint x: 276, startPoint y: 96, endPoint x: 272, endPoint y: 107, distance: 11.5
click at [275, 96] on div "pdf [DATE]-[DATE] Cigna OAP IN (EPO) Benefit Summary Dynatron Sofware.pdf" at bounding box center [375, 91] width 208 height 17
click at [269, 121] on div "pdf [DATE]-[DATE] Cigna OAP IN (EPO) SBC Dynatron Sofware.pdf" at bounding box center [384, 120] width 241 height 29
click at [277, 122] on input "checkbox" at bounding box center [275, 120] width 8 height 8
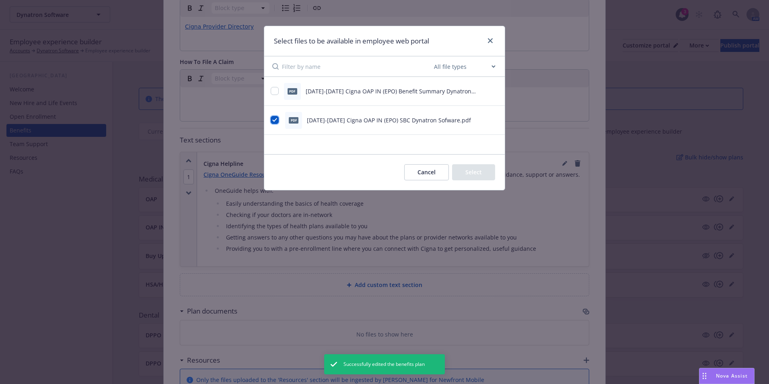
checkbox input "true"
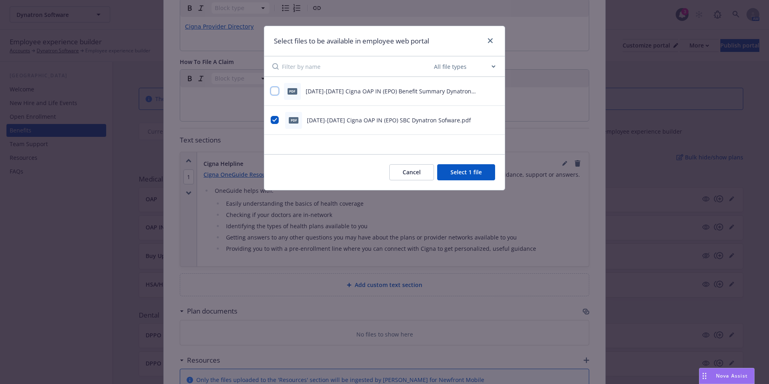
click at [276, 92] on input "checkbox" at bounding box center [275, 91] width 8 height 8
checkbox input "true"
click at [468, 172] on button "Select 2 files" at bounding box center [464, 172] width 61 height 16
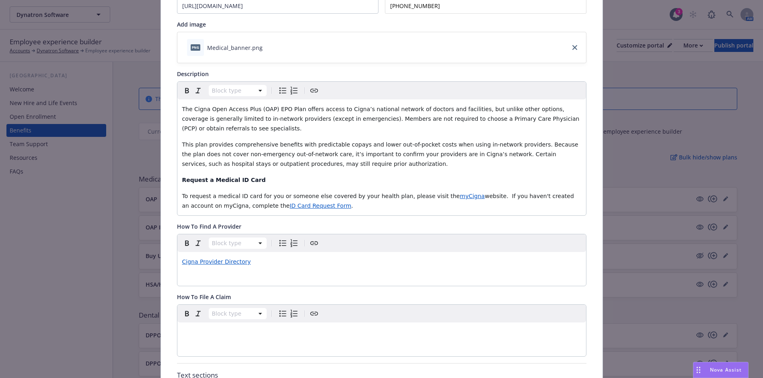
scroll to position [0, 0]
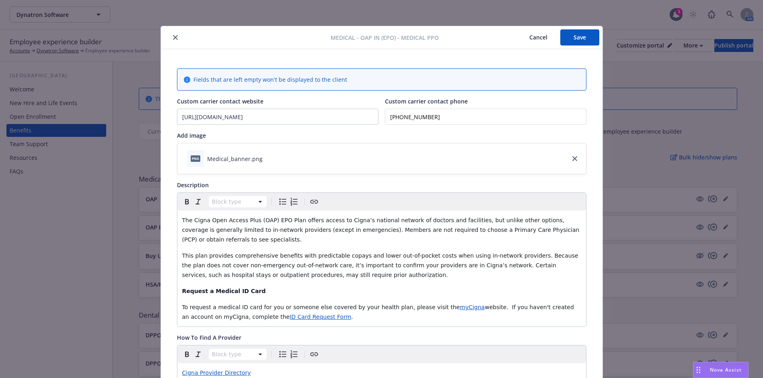
click at [581, 38] on button "Save" at bounding box center [579, 37] width 39 height 16
click at [173, 37] on icon "close" at bounding box center [175, 37] width 5 height 5
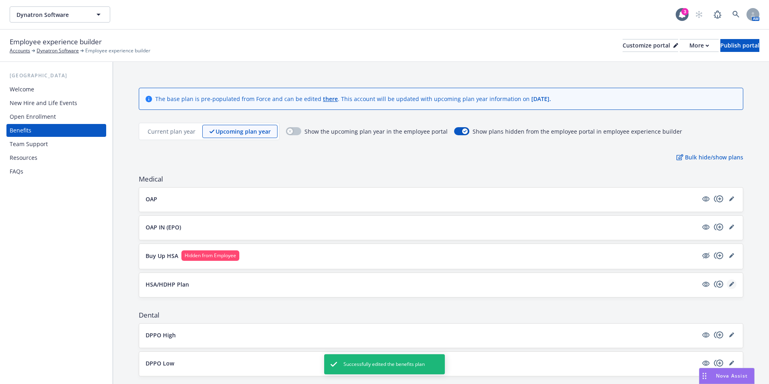
click at [729, 284] on icon "editPencil" at bounding box center [731, 284] width 5 height 5
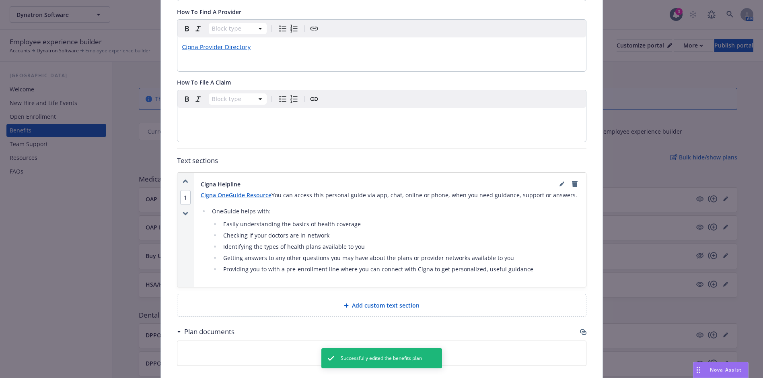
scroll to position [346, 0]
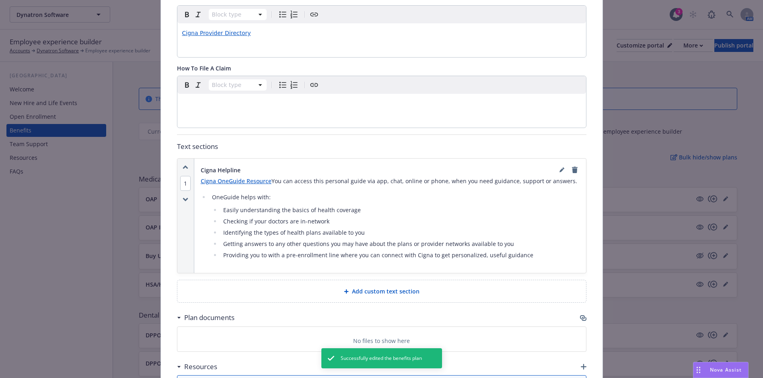
click at [581, 322] on div "Plan documents" at bounding box center [382, 317] width 410 height 17
click at [581, 318] on icon "button" at bounding box center [582, 317] width 5 height 4
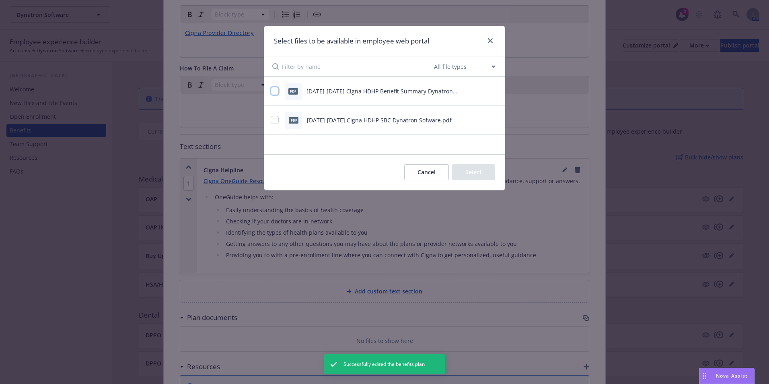
click at [273, 95] on input "checkbox" at bounding box center [275, 91] width 8 height 8
checkbox input "true"
click at [274, 118] on input "checkbox" at bounding box center [275, 120] width 8 height 8
checkbox input "true"
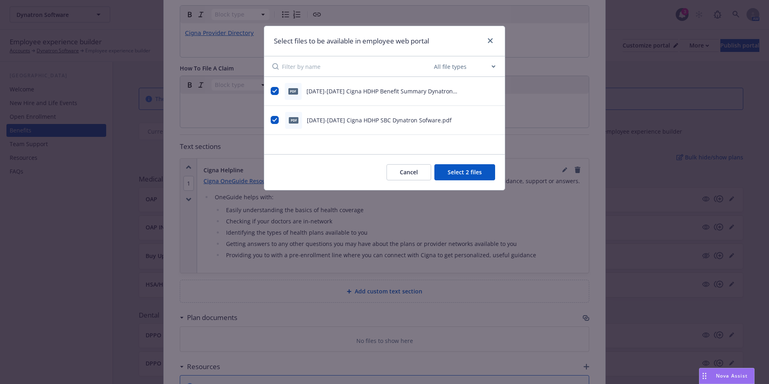
click at [456, 169] on button "Select 2 files" at bounding box center [464, 172] width 61 height 16
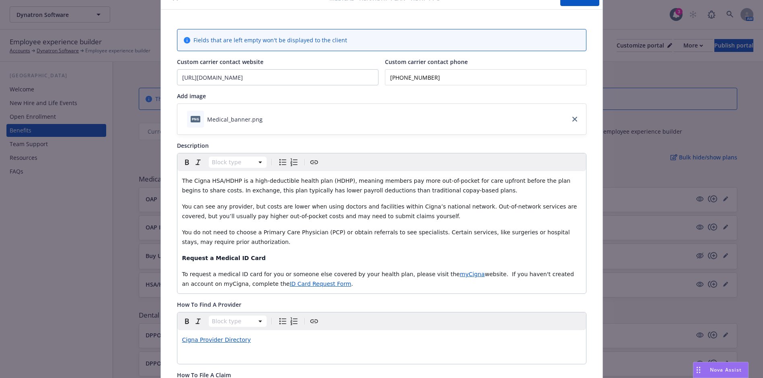
scroll to position [0, 0]
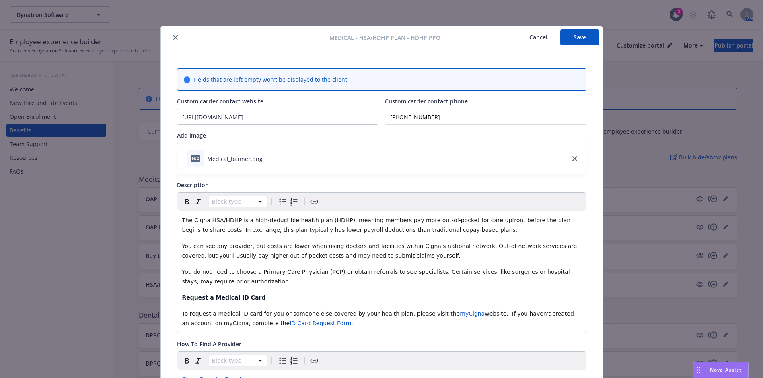
click at [579, 43] on button "Save" at bounding box center [579, 37] width 39 height 16
